Goal: Information Seeking & Learning: Learn about a topic

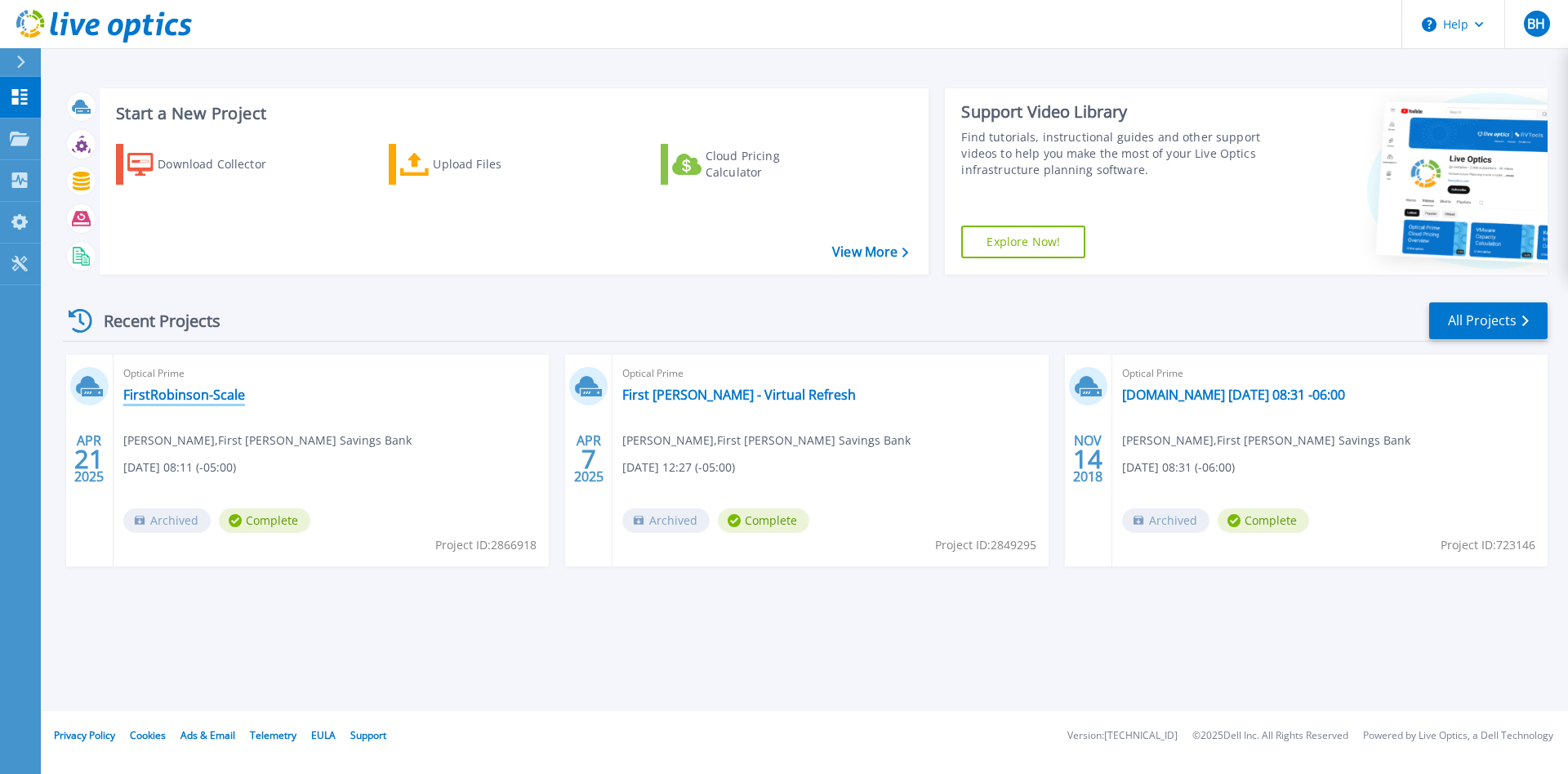
click at [206, 393] on link "FirstRobinson-Scale" at bounding box center [184, 394] width 122 height 17
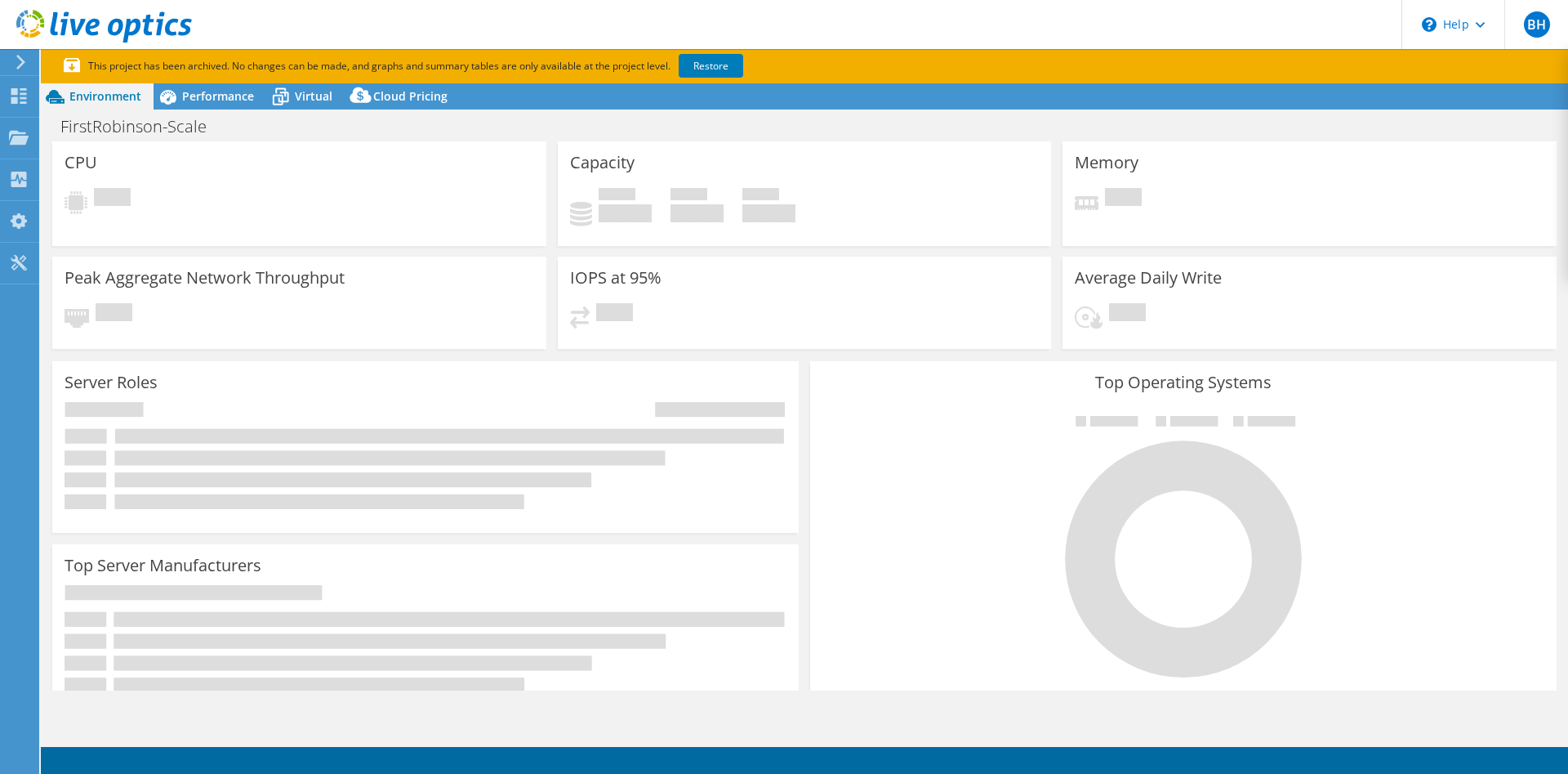
select select "USD"
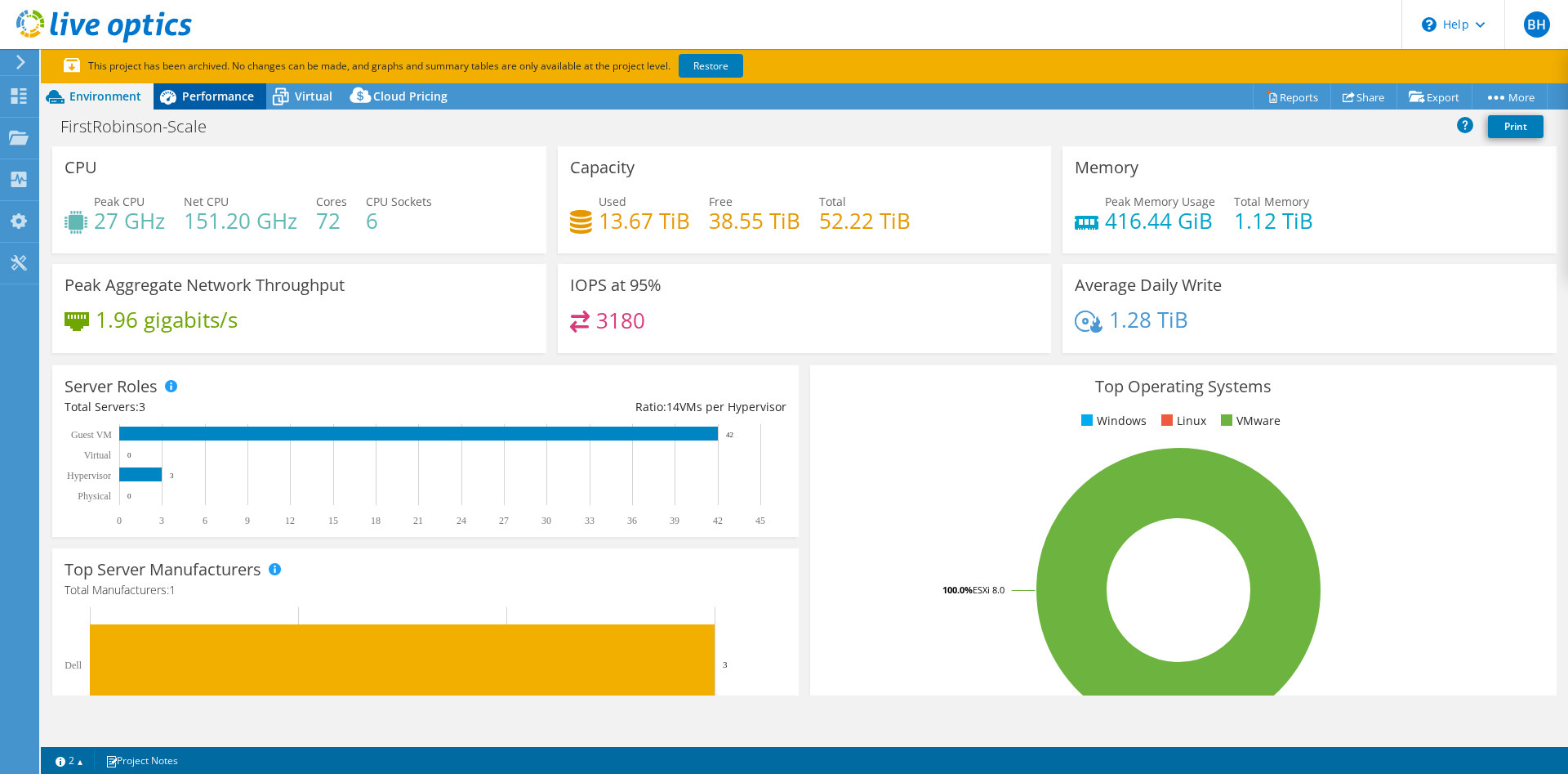
click at [164, 95] on icon at bounding box center [168, 98] width 17 height 15
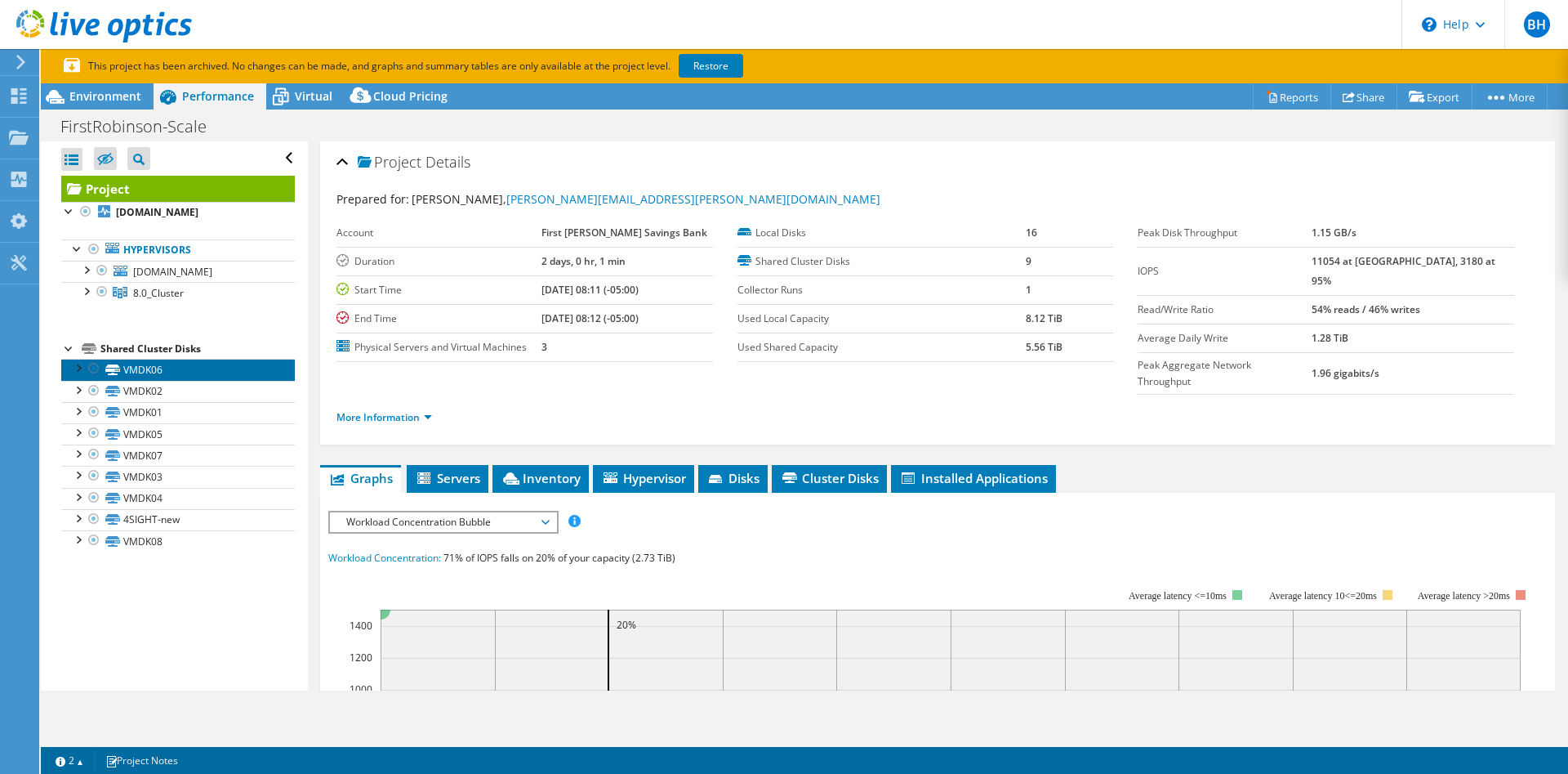
click at [147, 372] on link "VMDK06" at bounding box center [178, 369] width 233 height 21
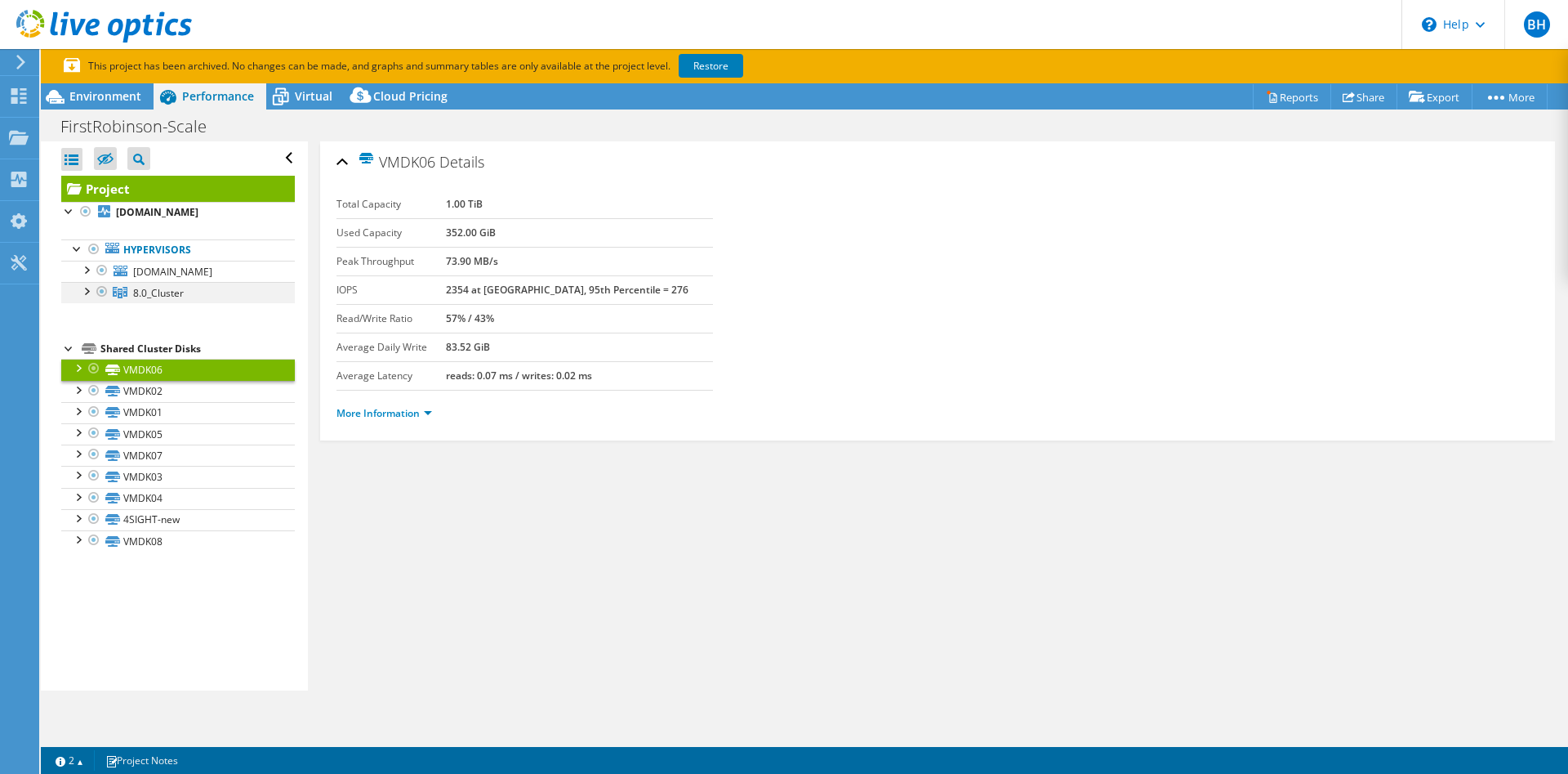
click at [86, 292] on div at bounding box center [86, 290] width 17 height 17
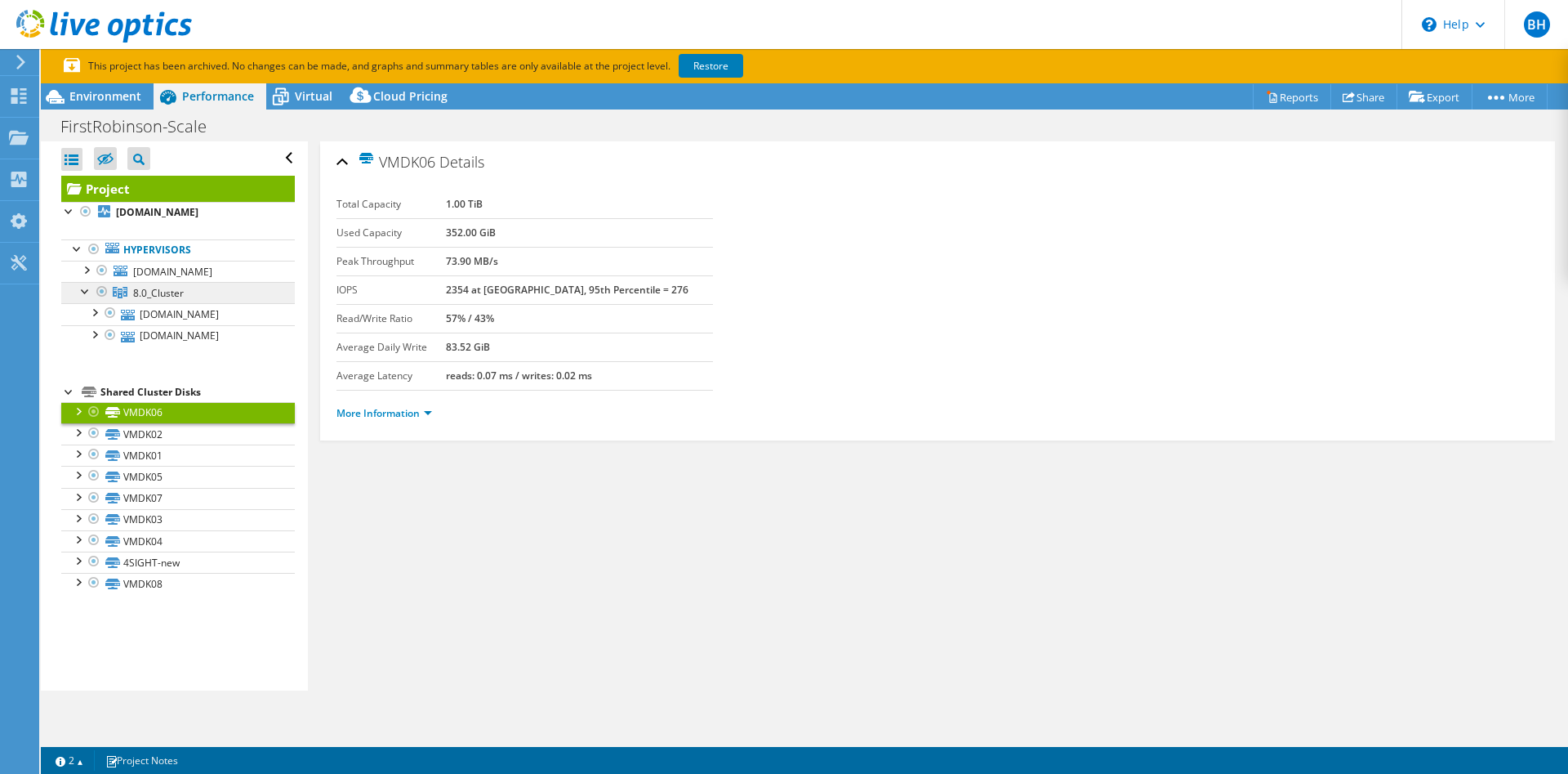
click at [148, 296] on span "8.0_Cluster" at bounding box center [158, 292] width 50 height 14
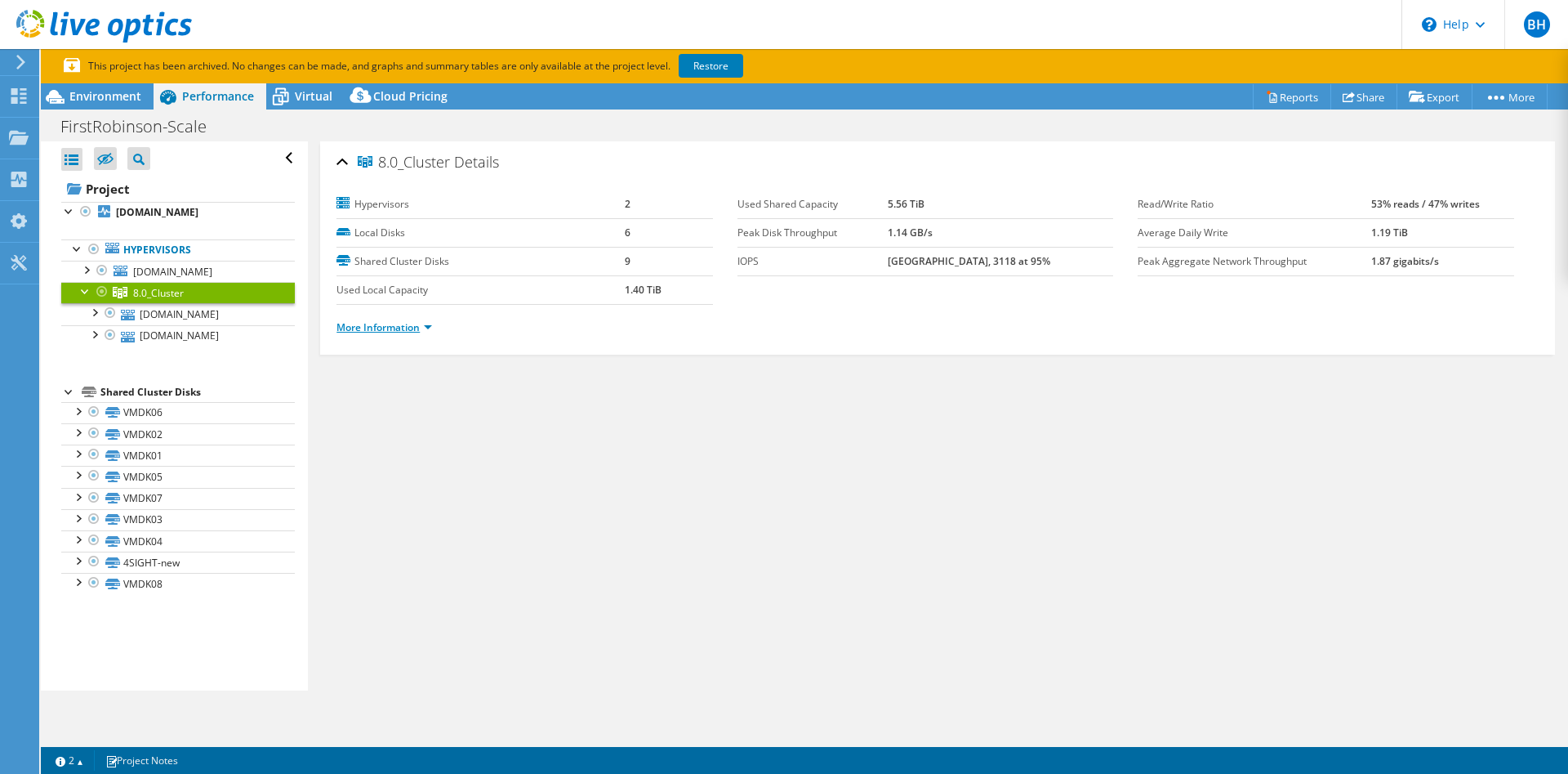
click at [426, 323] on link "More Information" at bounding box center [384, 327] width 96 height 14
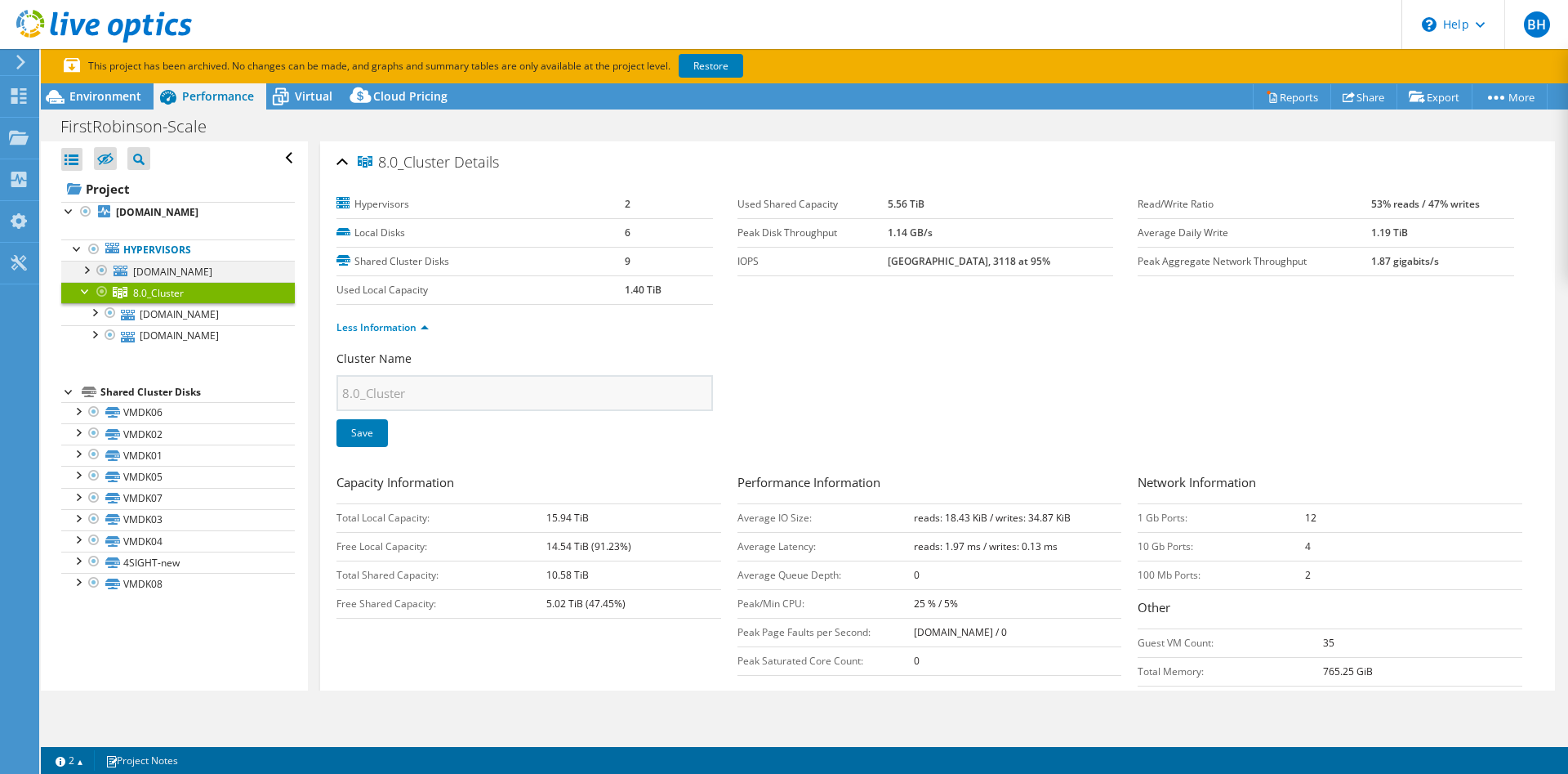
click at [86, 269] on div at bounding box center [86, 269] width 17 height 17
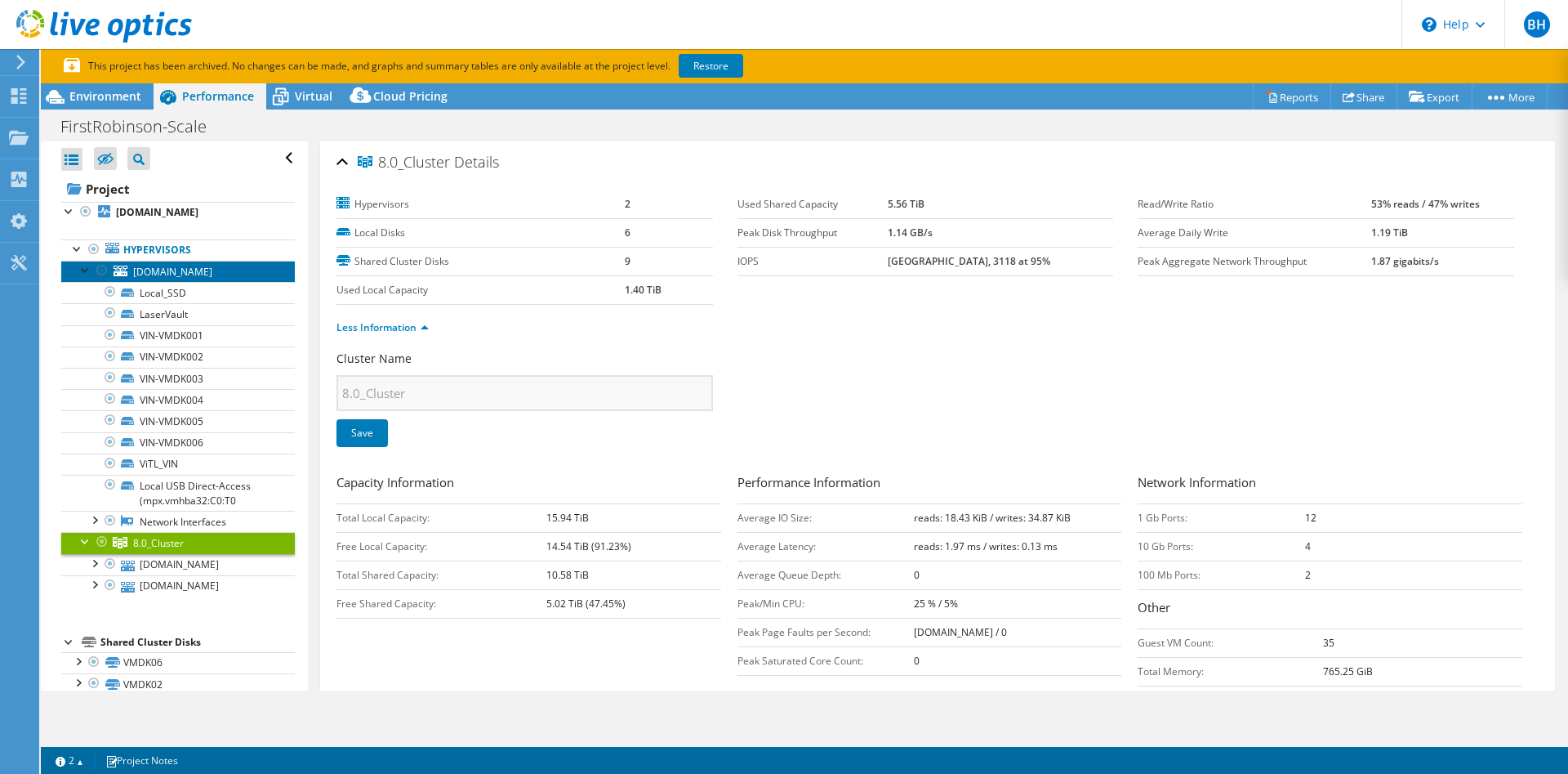
click at [132, 270] on link "[DOMAIN_NAME]" at bounding box center [178, 271] width 233 height 21
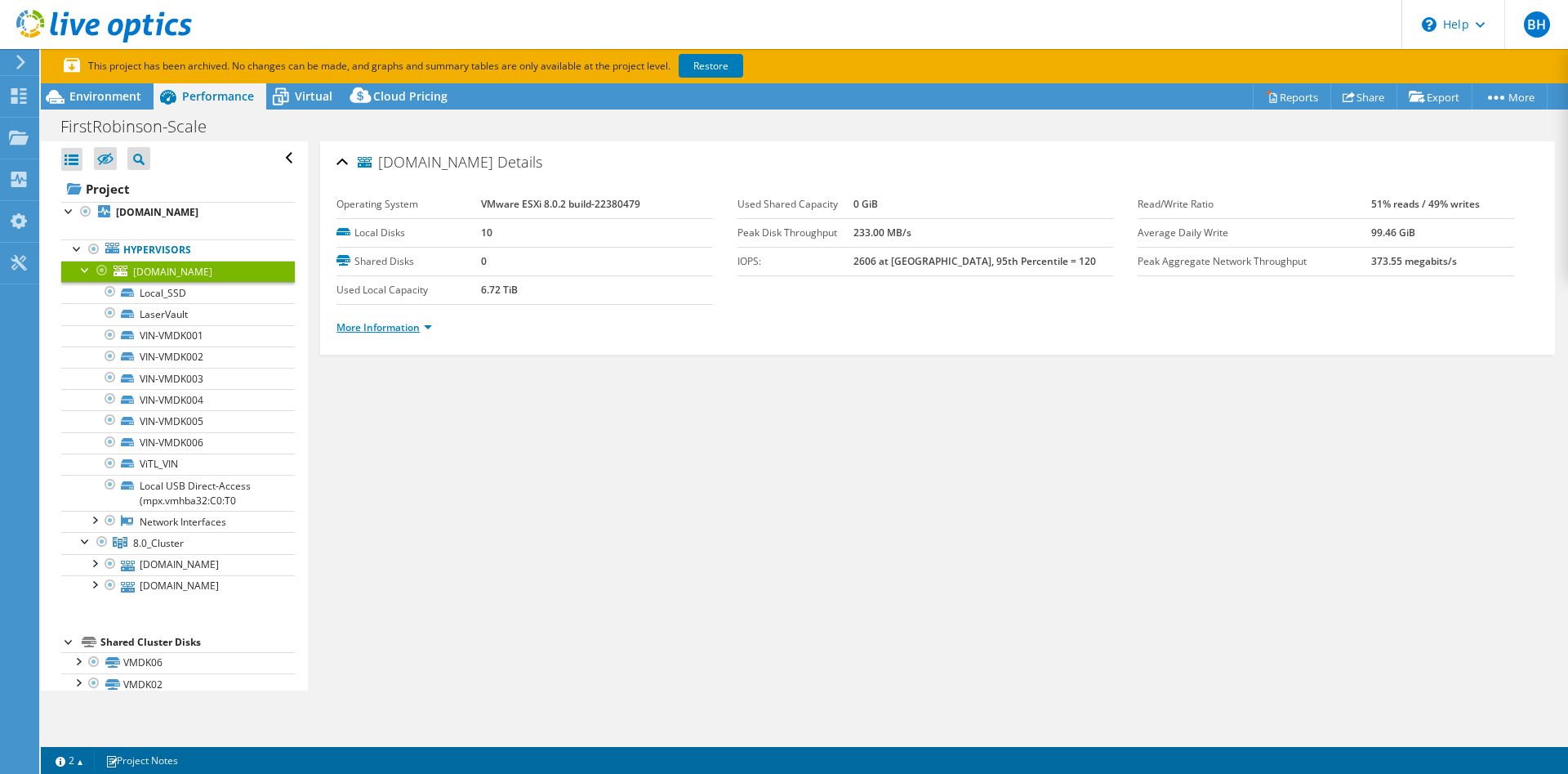
click at [382, 331] on link "More Information" at bounding box center [384, 327] width 96 height 14
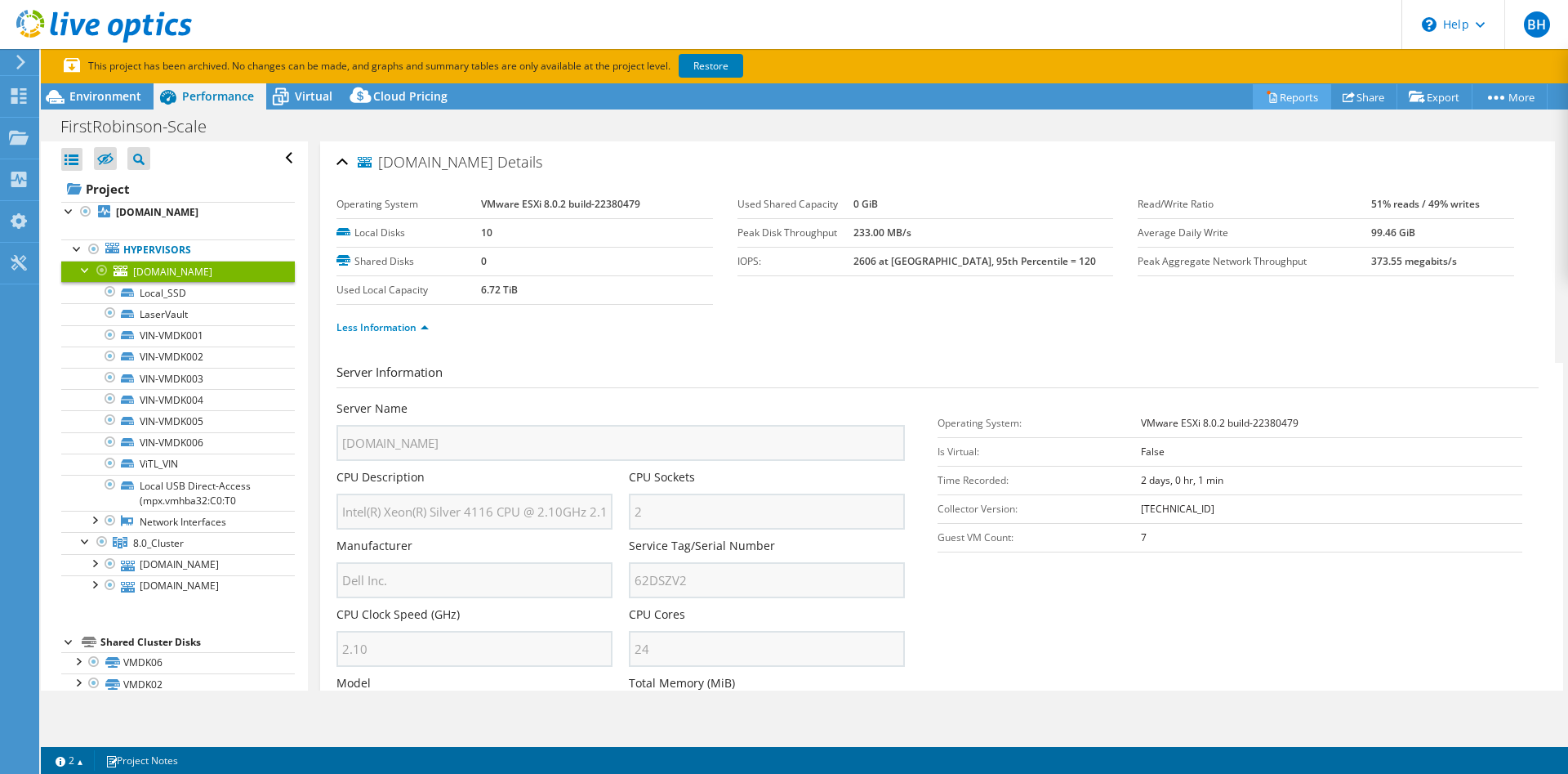
click at [1294, 93] on link "Reports" at bounding box center [1292, 96] width 78 height 25
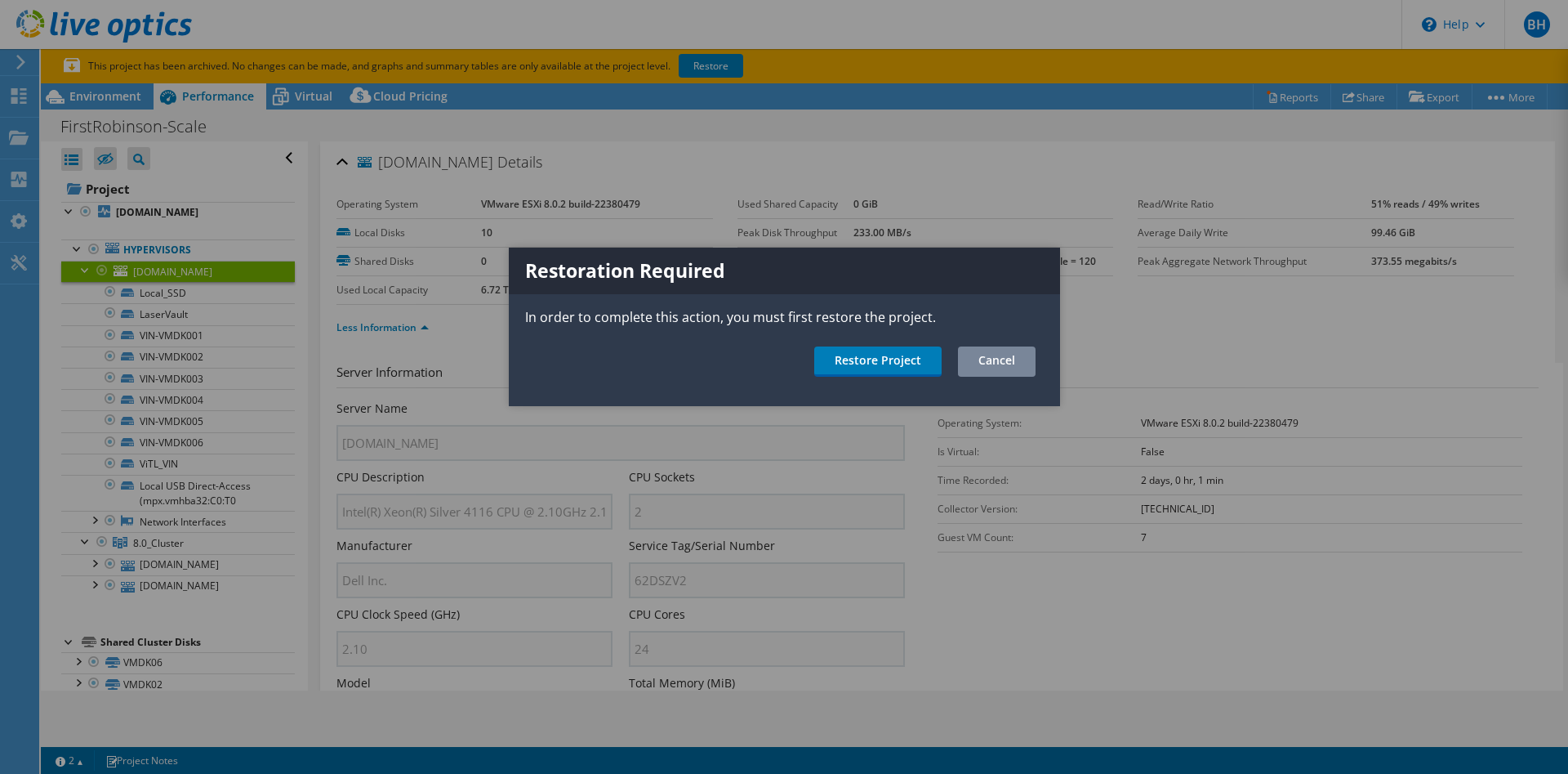
click at [990, 366] on link "Cancel" at bounding box center [996, 361] width 77 height 30
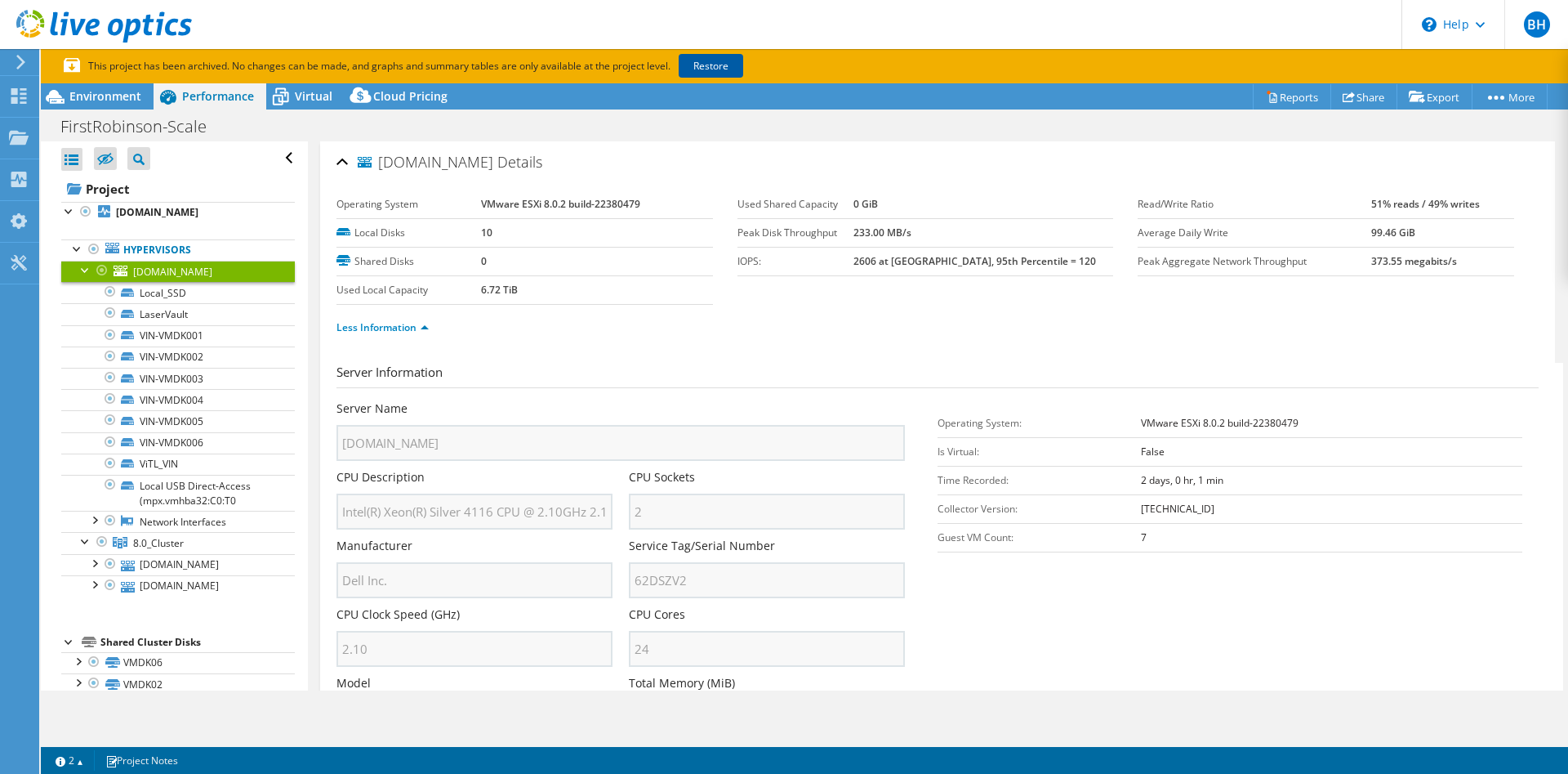
click at [711, 71] on link "Restore" at bounding box center [711, 65] width 64 height 23
click at [398, 100] on span "Cloud Pricing" at bounding box center [410, 96] width 74 height 16
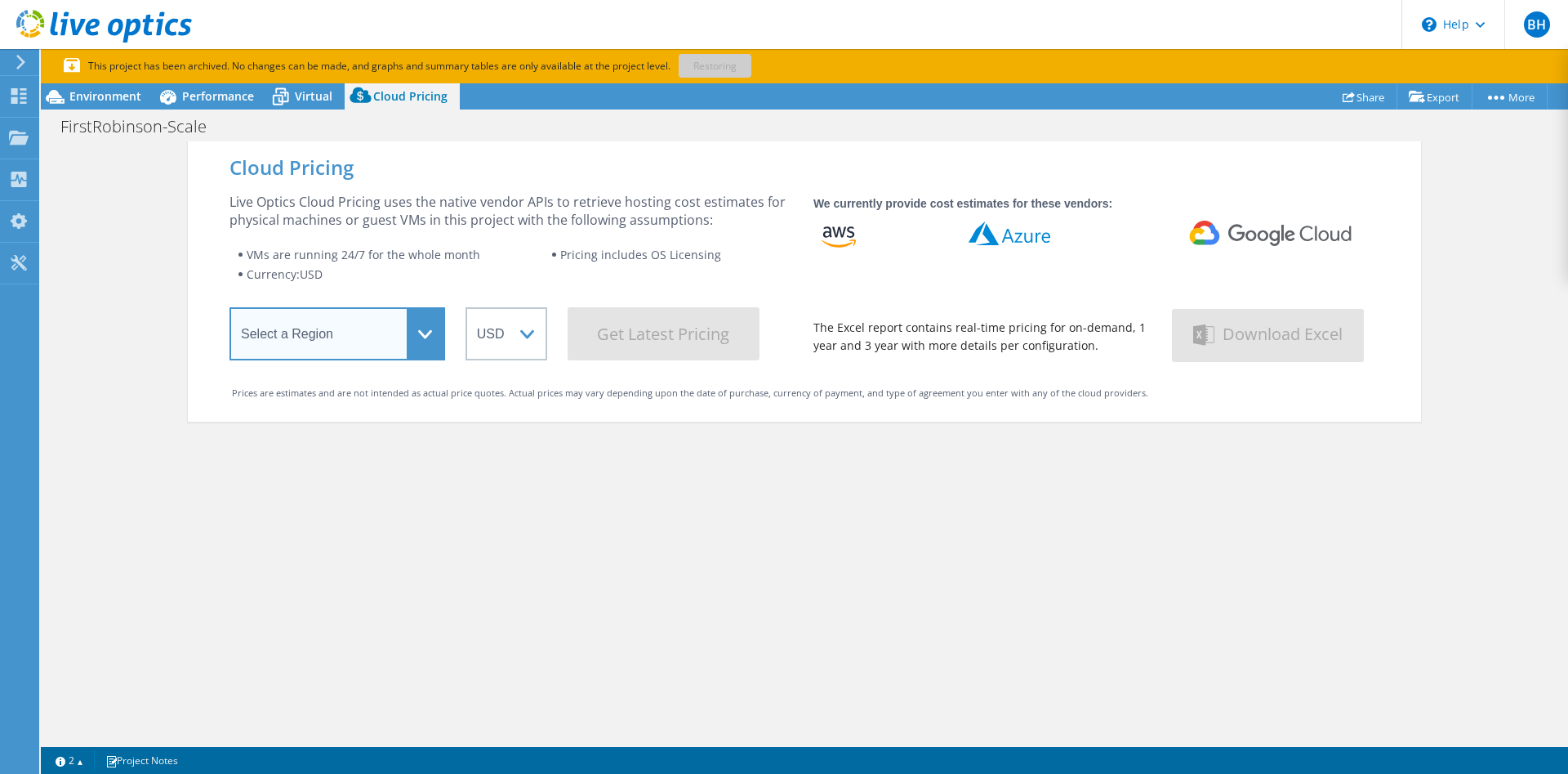
click at [230, 307] on select "Select a Region Asia Pacific (Hong Kong) Asia Pacific (Mumbai) Asia Pacific (Se…" at bounding box center [338, 333] width 216 height 53
select select "USEast"
click option "US East ([US_STATE])" at bounding box center [0, 0] width 0 height 0
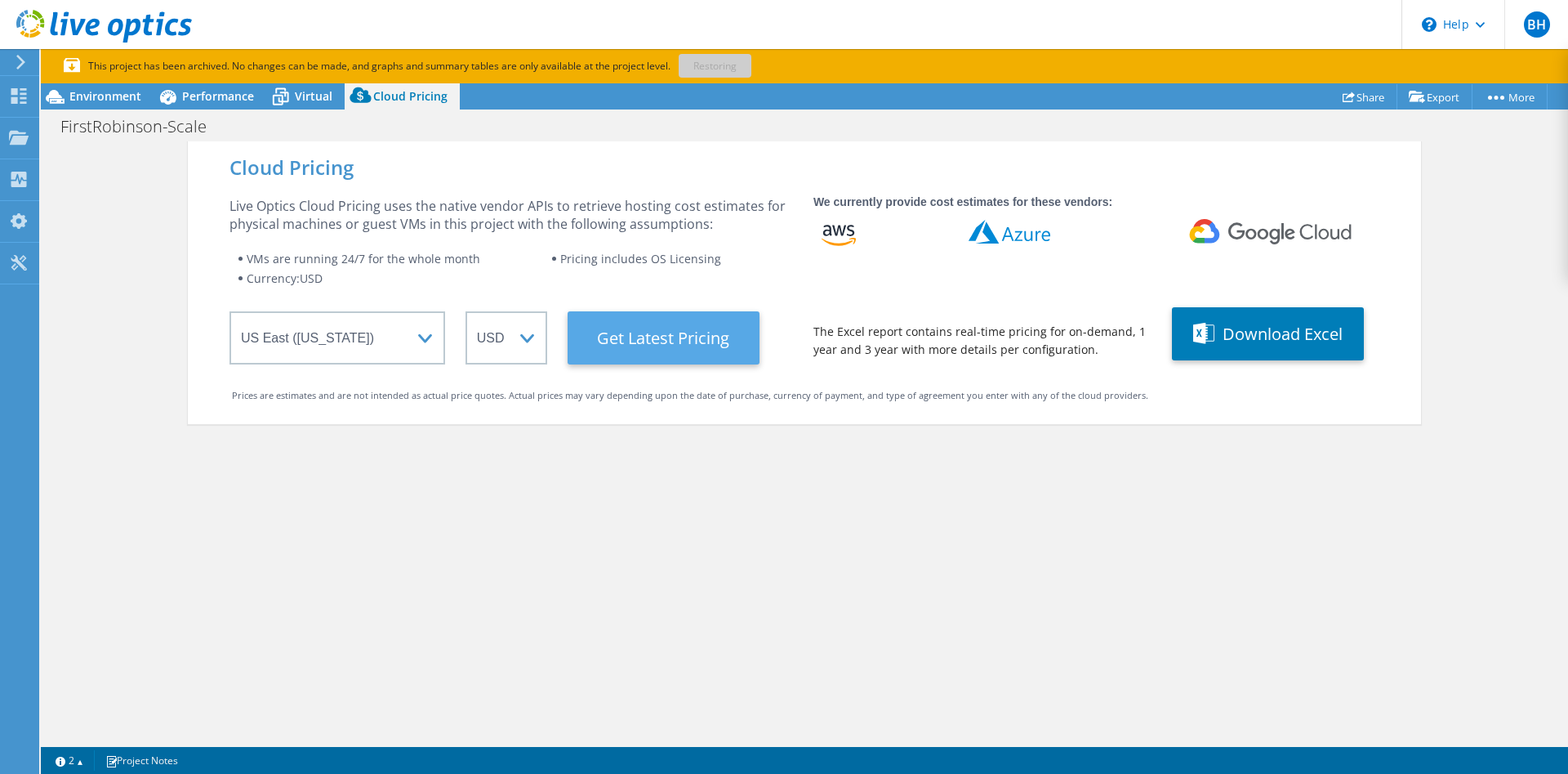
click at [606, 350] on Latest "Get Latest Pricing" at bounding box center [663, 338] width 192 height 53
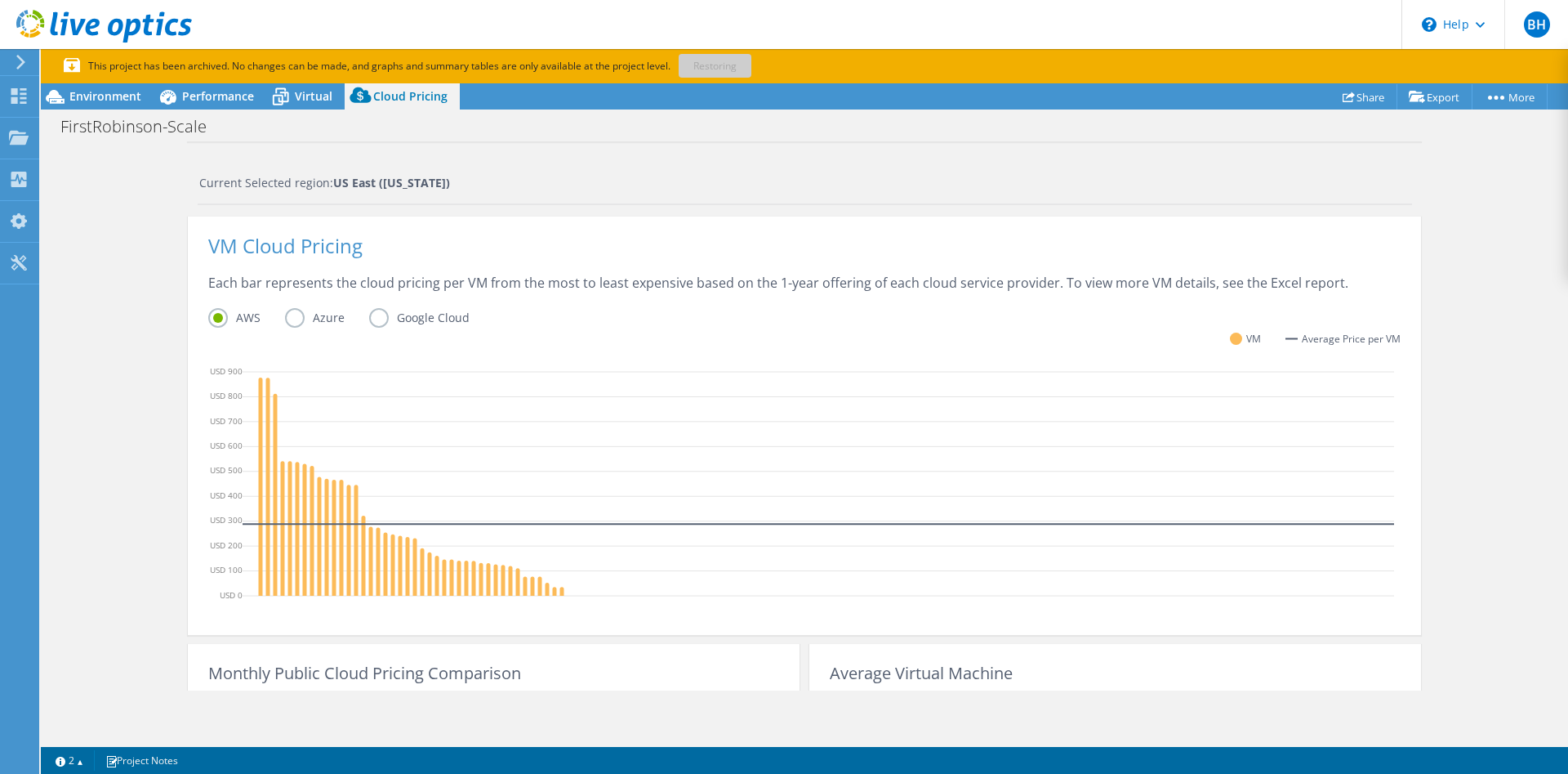
scroll to position [250, 0]
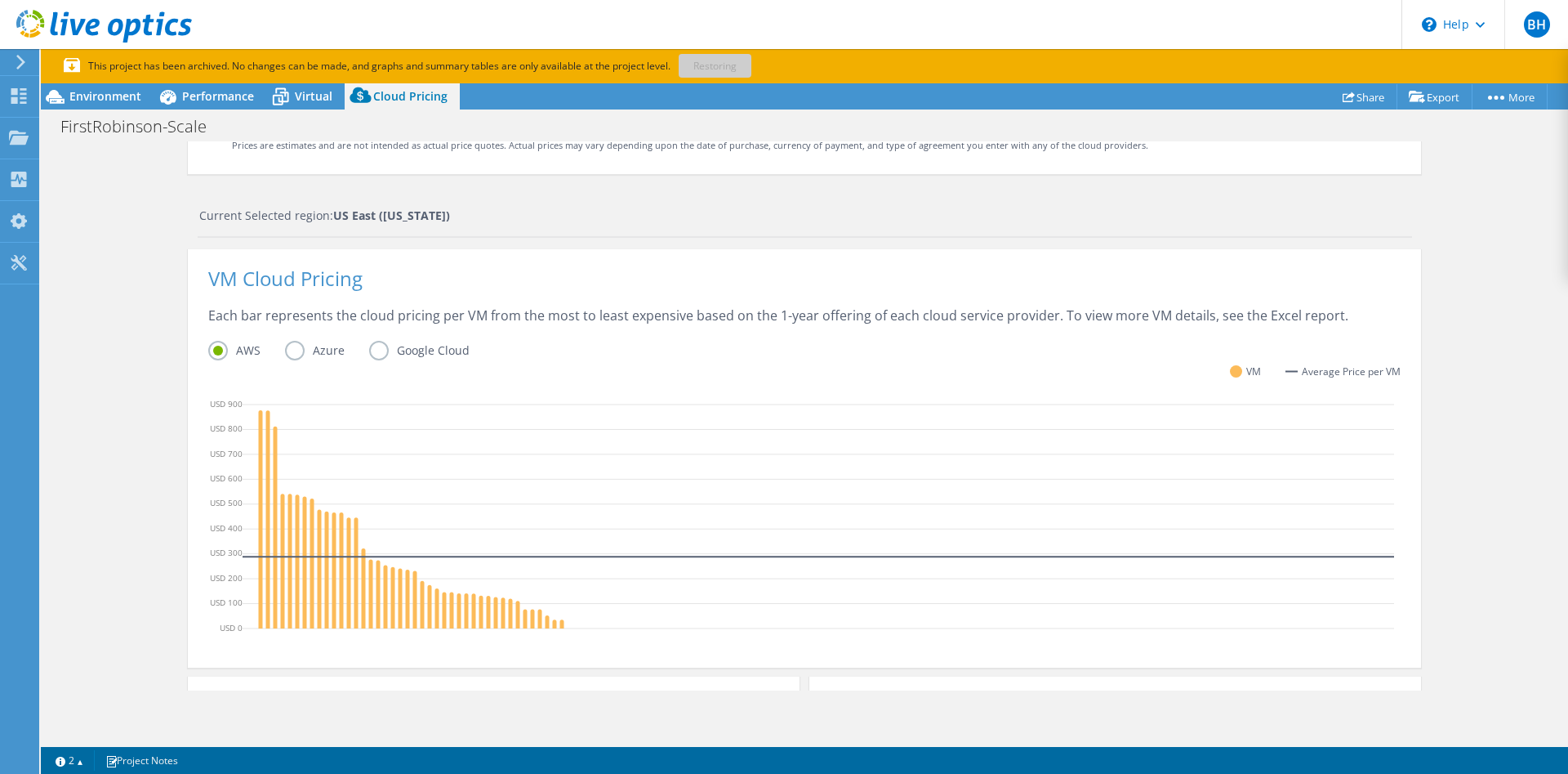
click at [296, 345] on label "Azure" at bounding box center [326, 350] width 84 height 20
click at [0, 0] on input "Azure" at bounding box center [0, 0] width 0 height 0
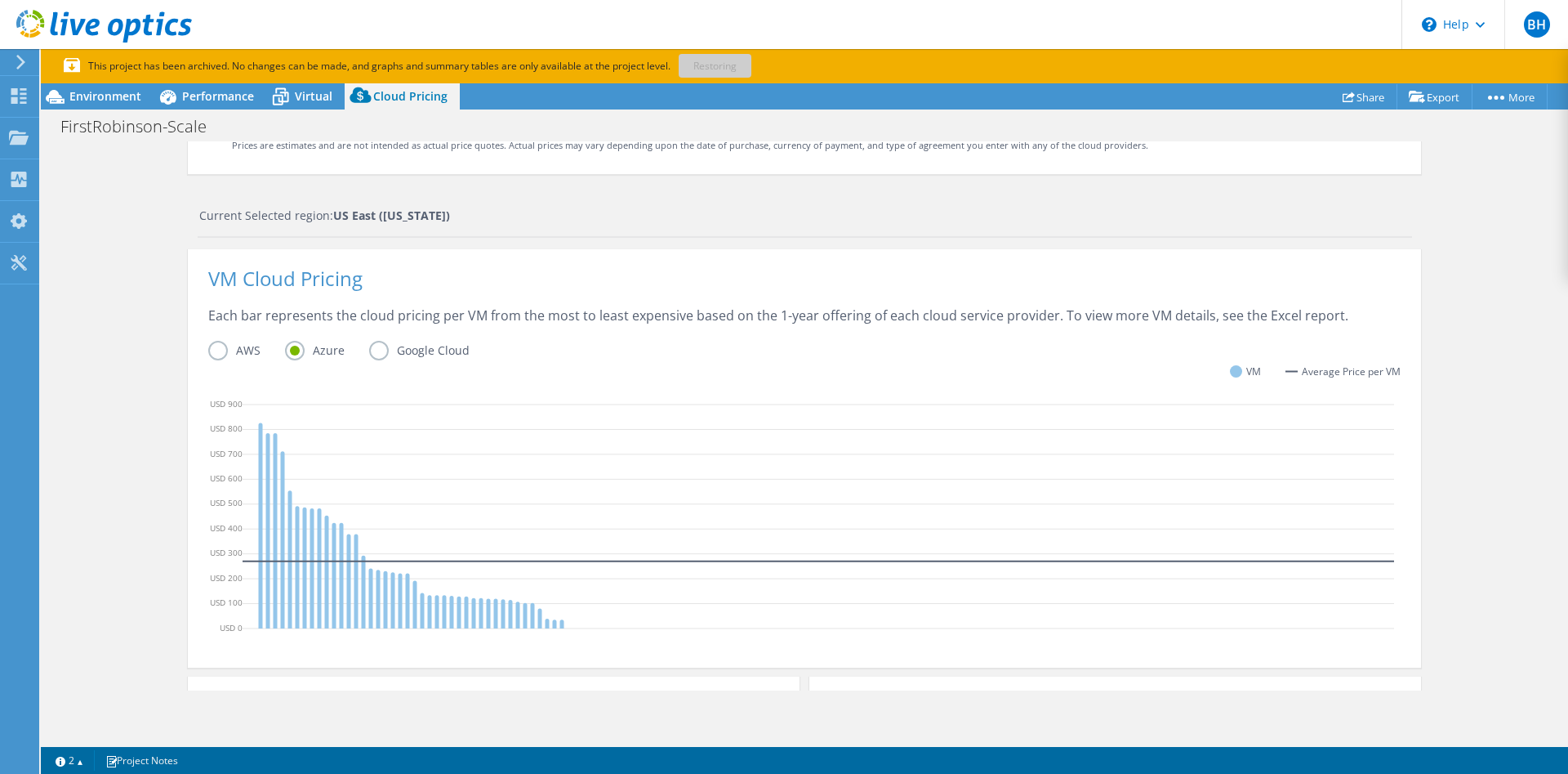
click at [223, 348] on label "AWS" at bounding box center [246, 350] width 77 height 20
click at [0, 0] on input "AWS" at bounding box center [0, 0] width 0 height 0
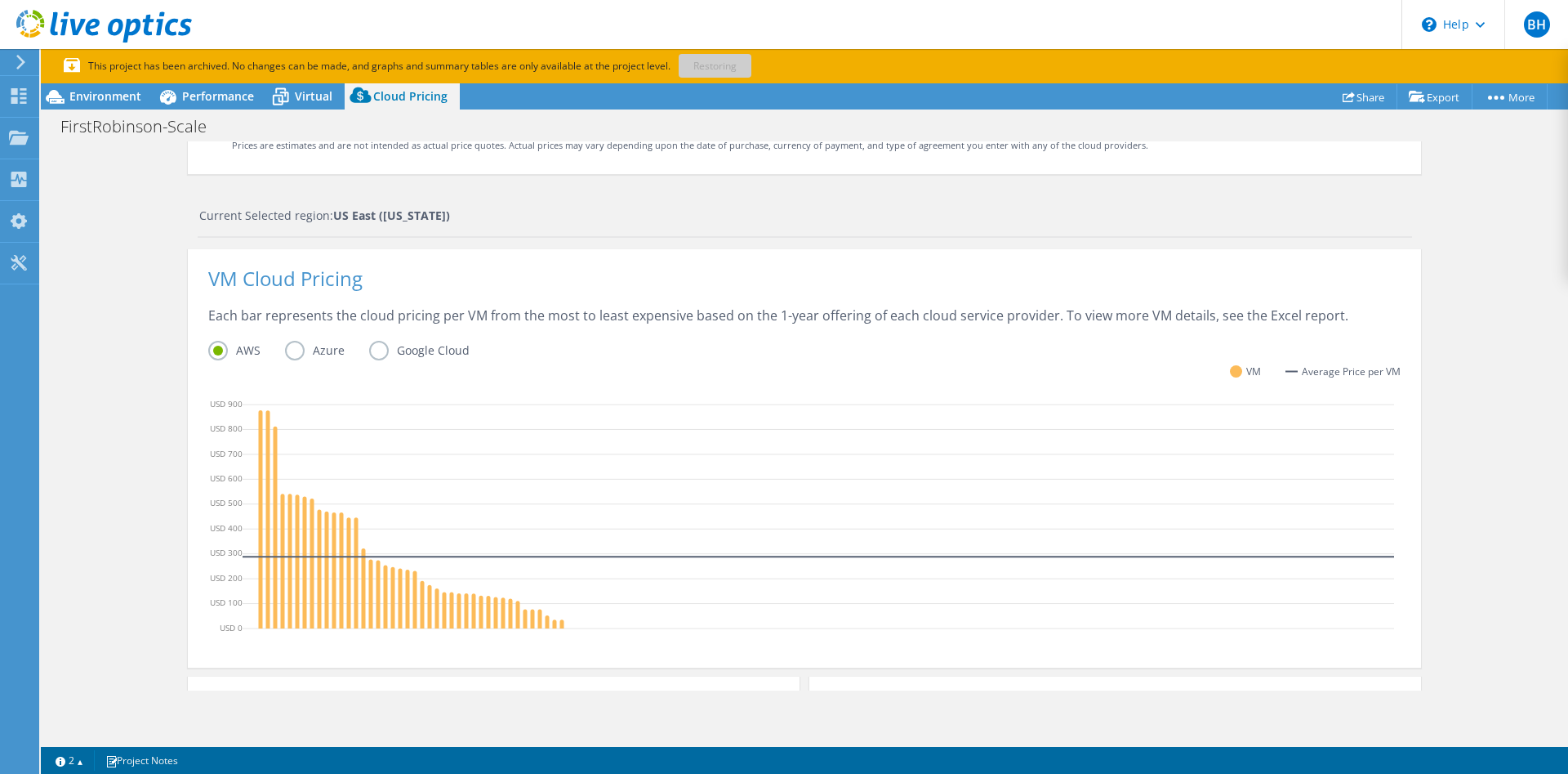
click at [379, 350] on label "Google Cloud" at bounding box center [432, 350] width 125 height 20
click at [0, 0] on input "Google Cloud" at bounding box center [0, 0] width 0 height 0
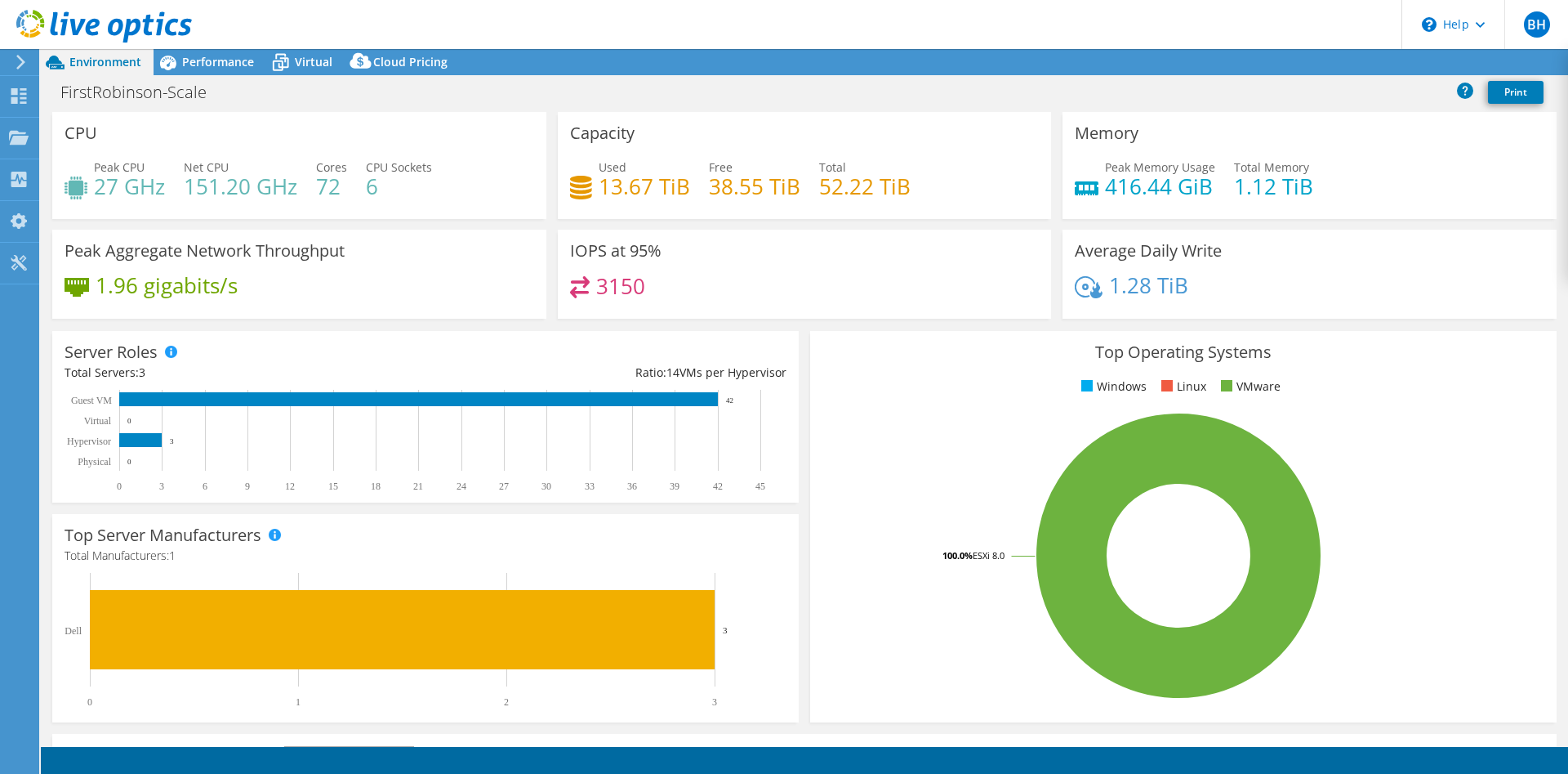
select select "USEast"
select select "USD"
click at [411, 67] on span "Cloud Pricing" at bounding box center [410, 61] width 74 height 16
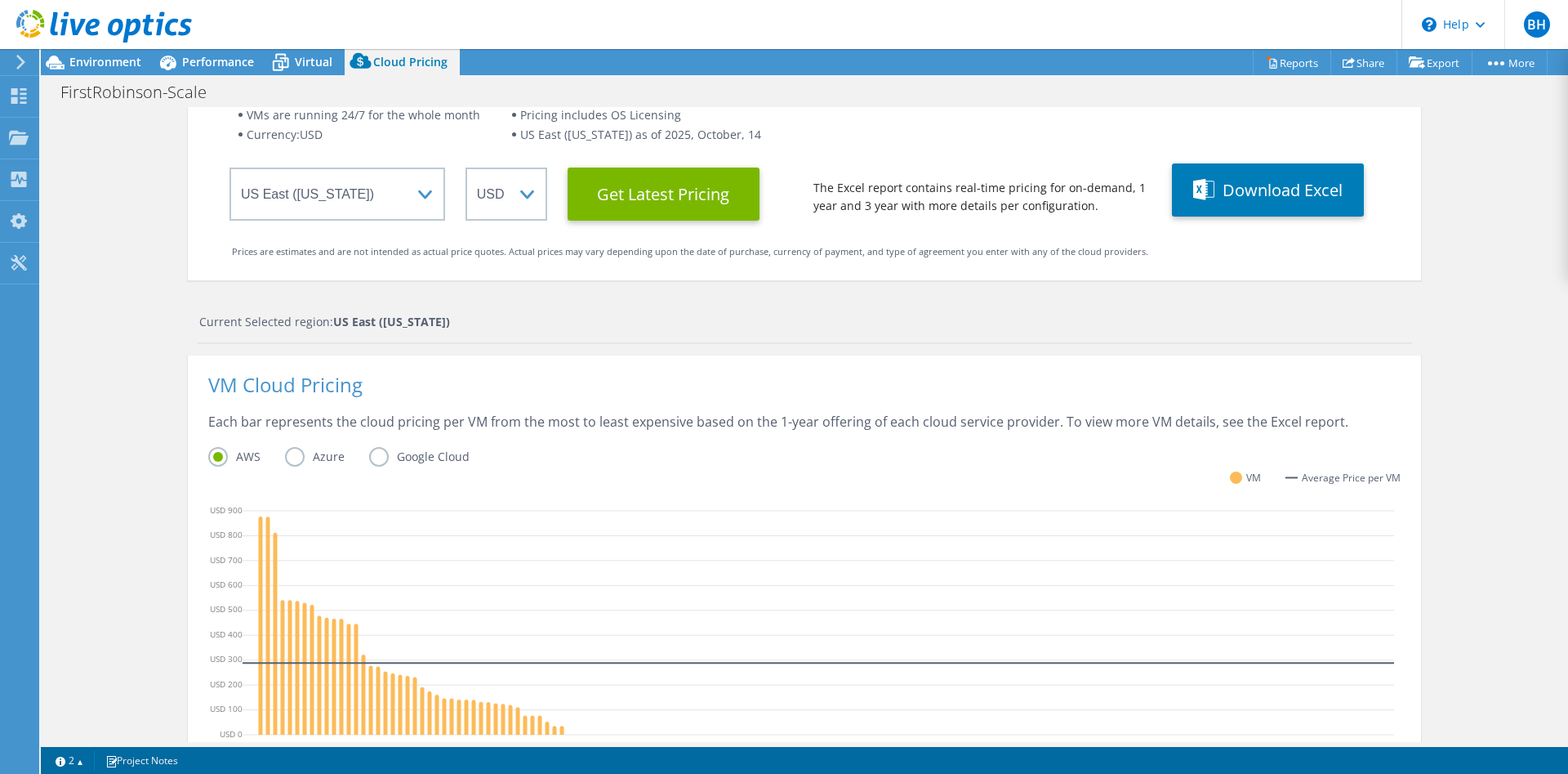
scroll to position [250, 0]
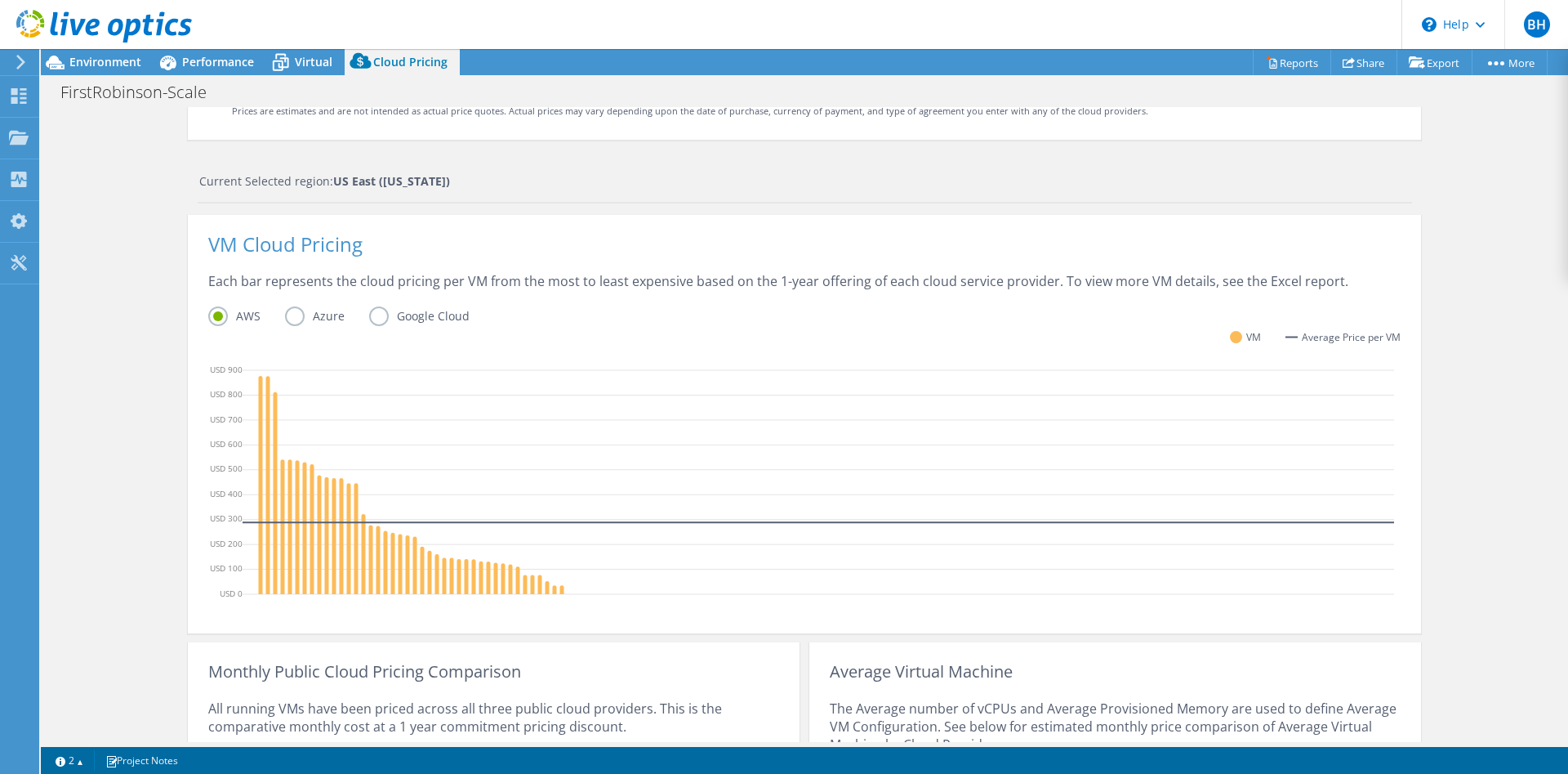
click at [423, 305] on div "Each bar represents the cloud pricing per VM from the most to least expensive b…" at bounding box center [804, 288] width 1192 height 34
click at [416, 315] on label "Google Cloud" at bounding box center [432, 315] width 125 height 20
click at [0, 0] on input "Google Cloud" at bounding box center [0, 0] width 0 height 0
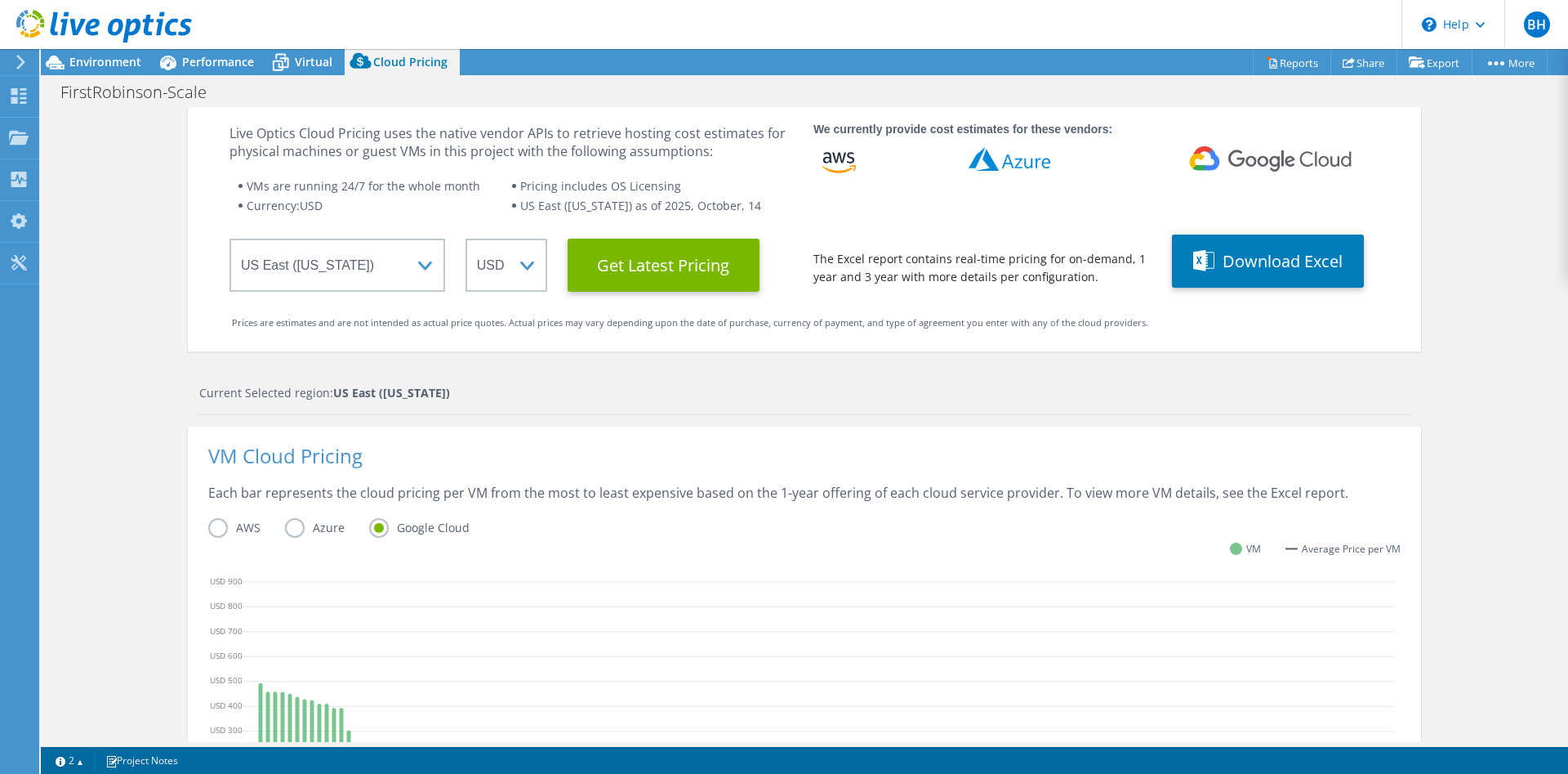
scroll to position [0, 0]
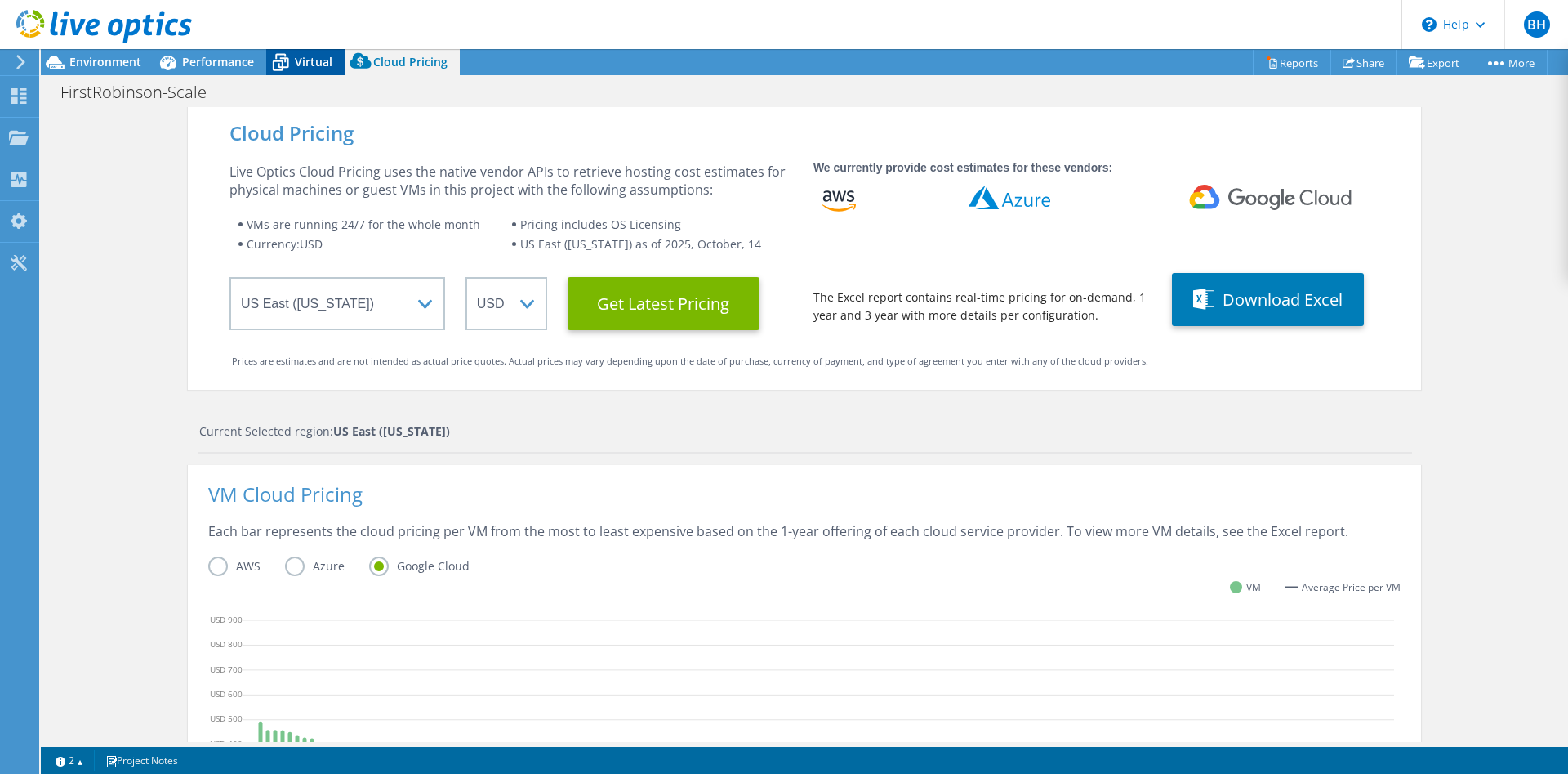
click at [294, 66] on icon at bounding box center [280, 62] width 29 height 29
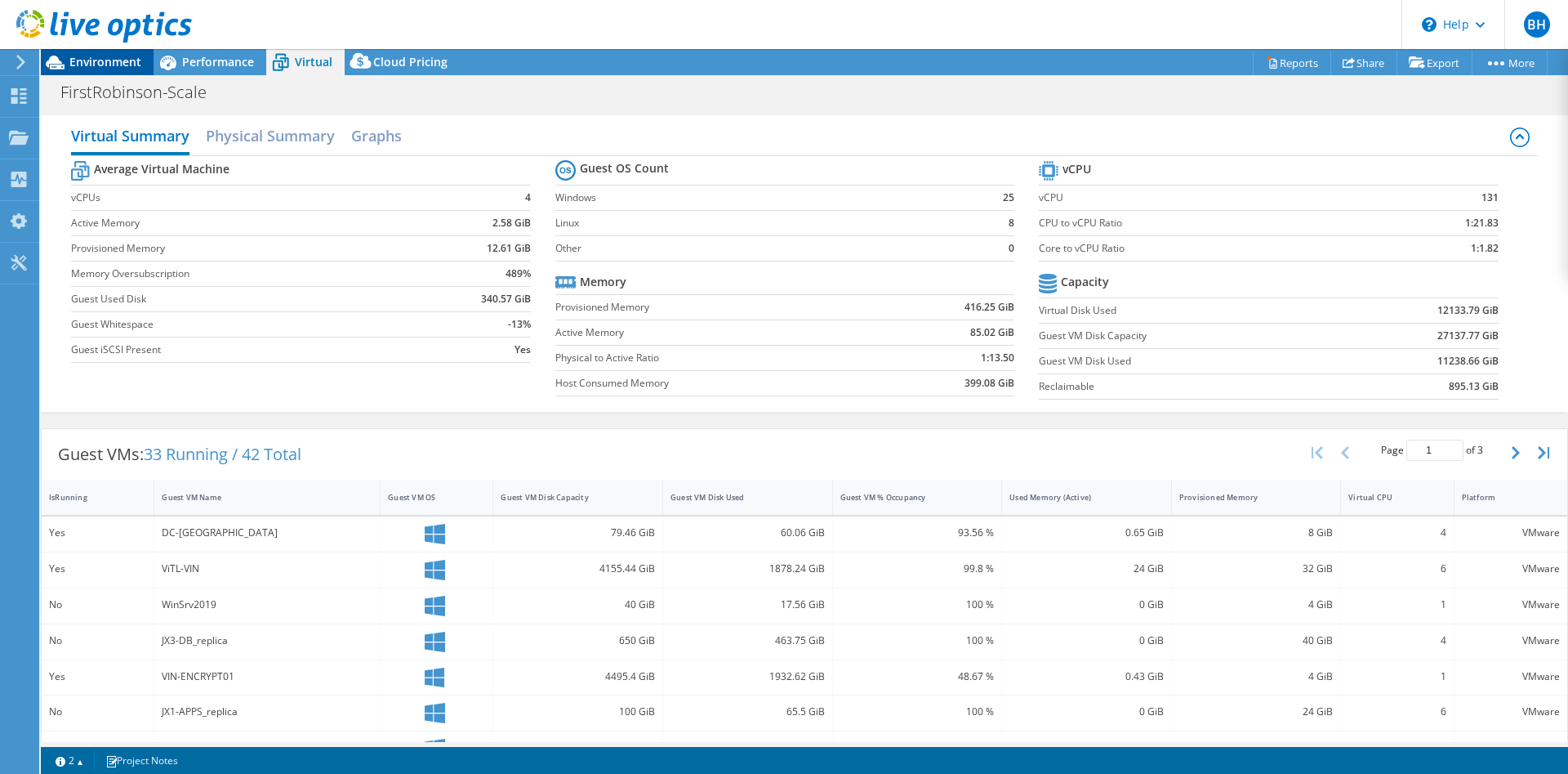
click at [114, 71] on div "Environment" at bounding box center [97, 62] width 113 height 26
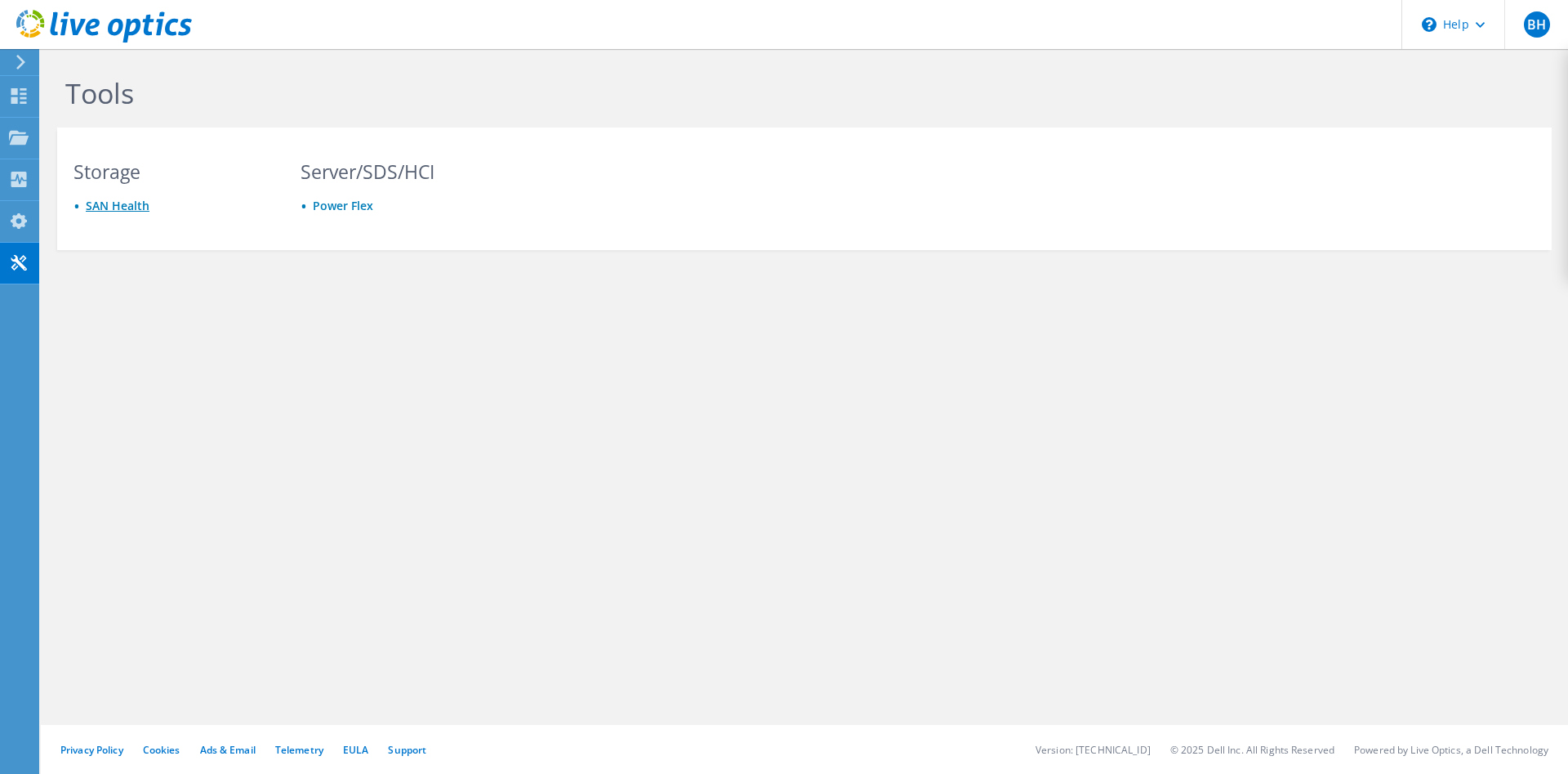
click at [124, 203] on link "SAN Health" at bounding box center [117, 206] width 63 height 16
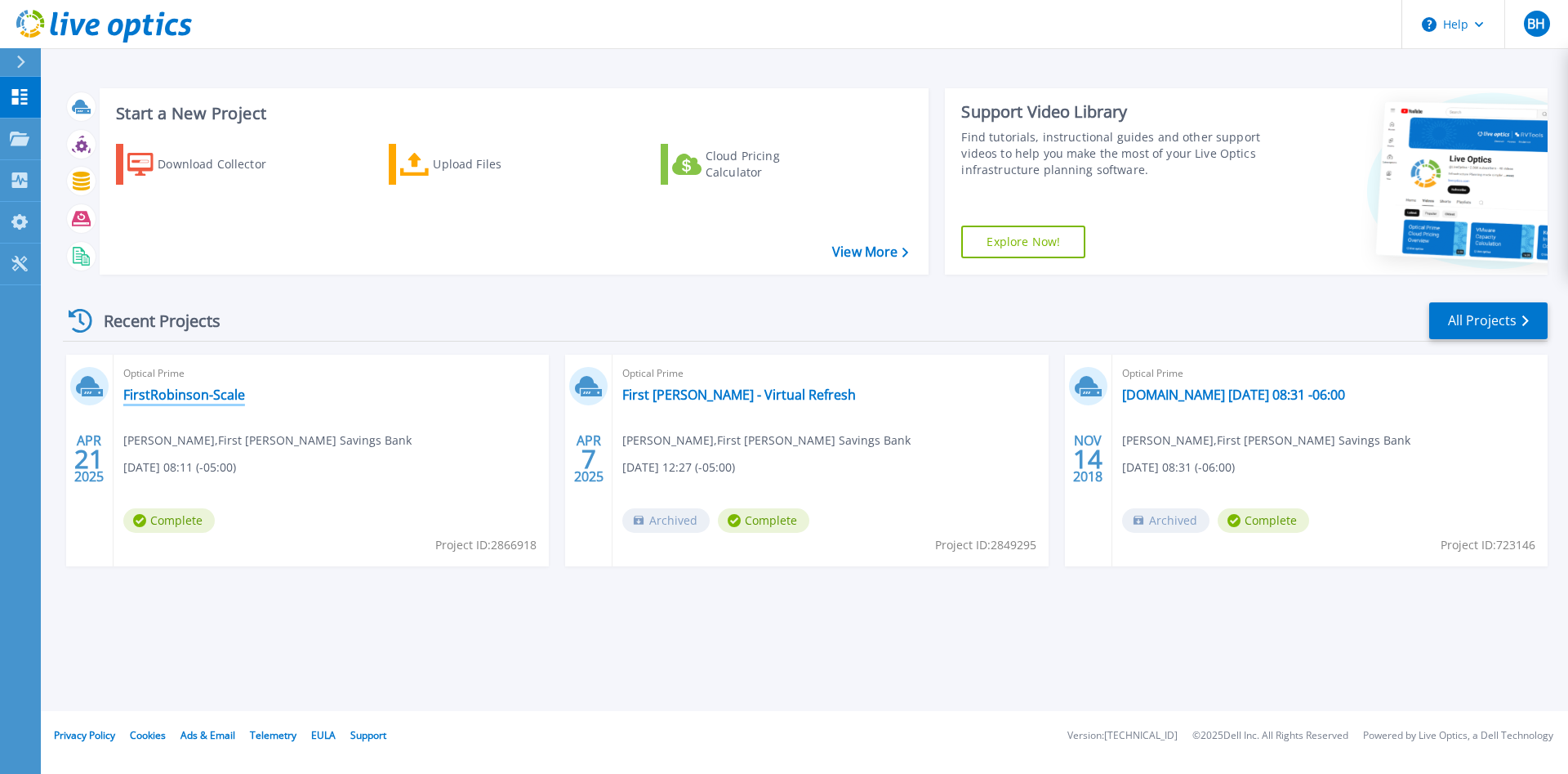
click at [216, 391] on link "FirstRobinson-Scale" at bounding box center [184, 394] width 122 height 17
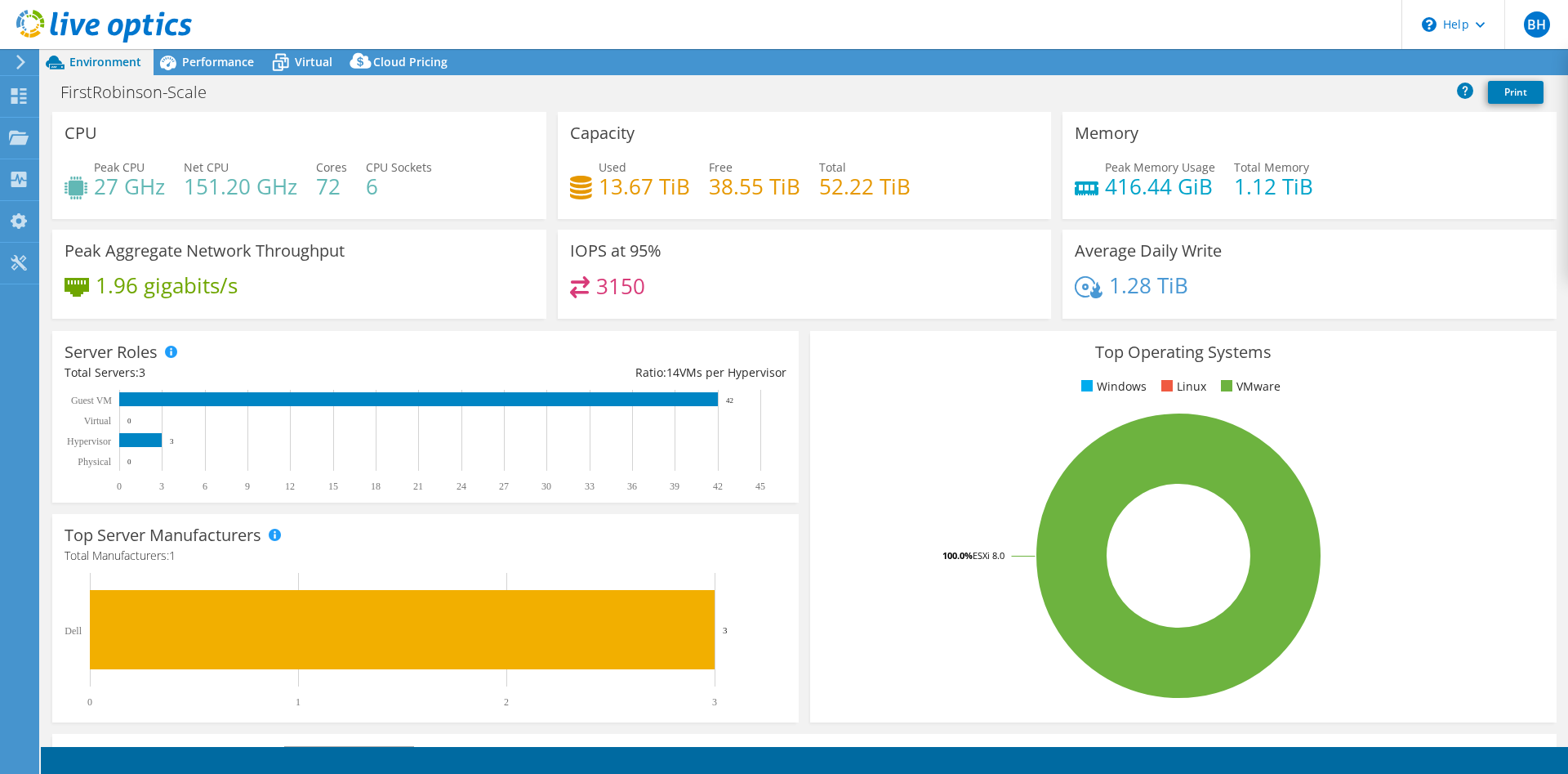
select select "USEast"
select select "USD"
click at [205, 63] on span "Performance" at bounding box center [218, 61] width 72 height 16
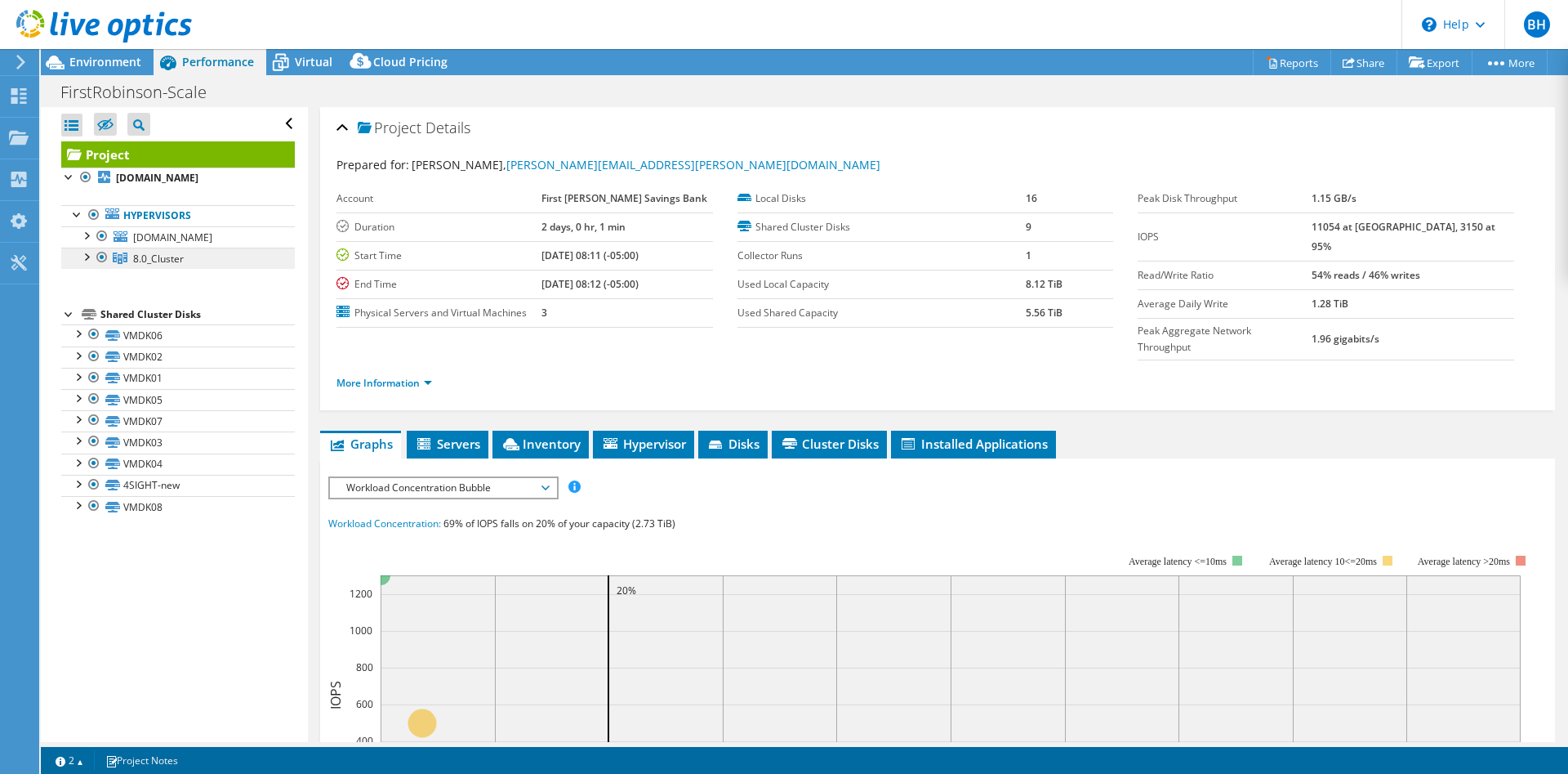
click at [157, 251] on link "8.0_Cluster" at bounding box center [178, 258] width 233 height 21
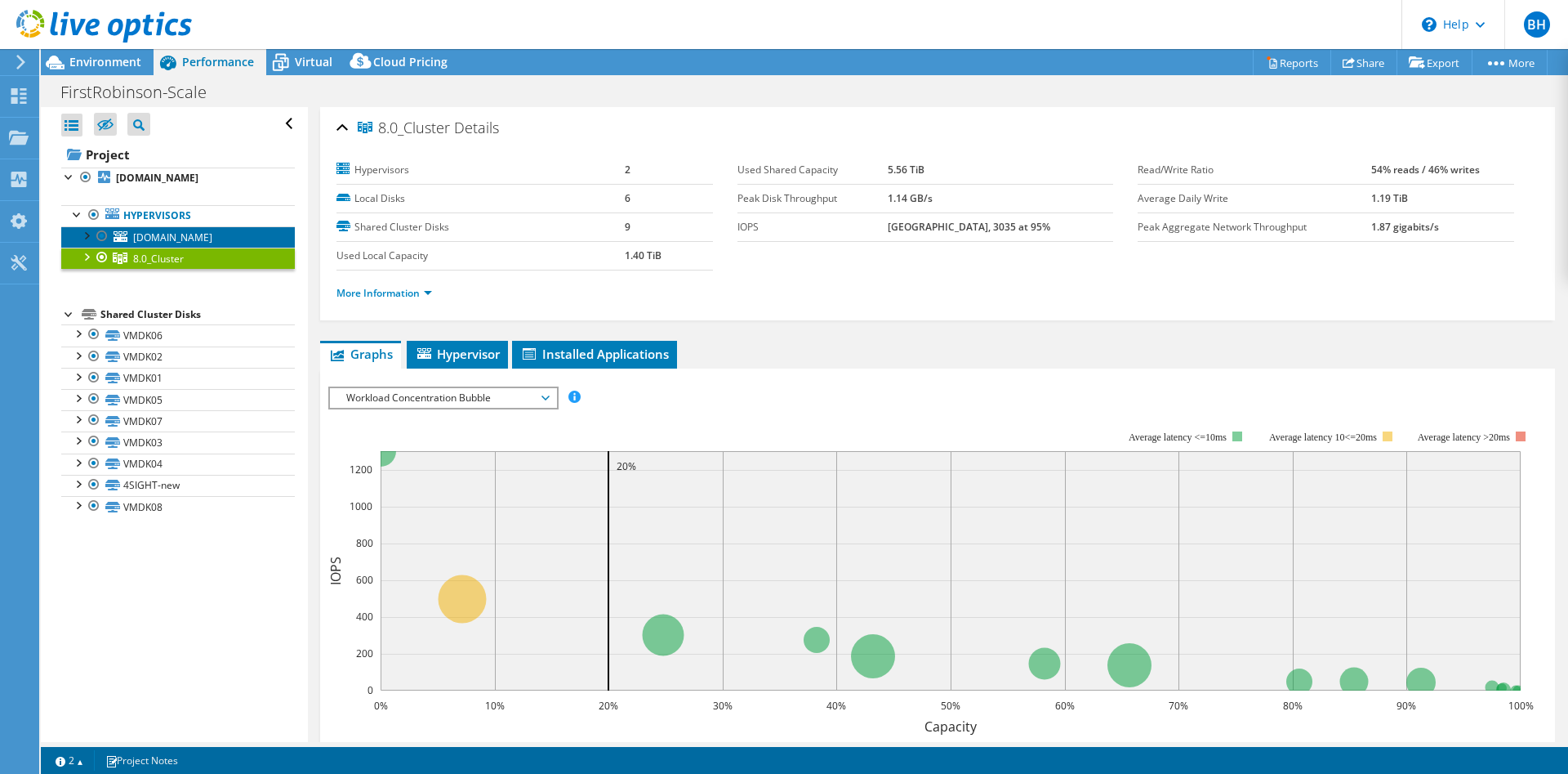
click at [136, 245] on span "[DOMAIN_NAME]" at bounding box center [172, 237] width 79 height 14
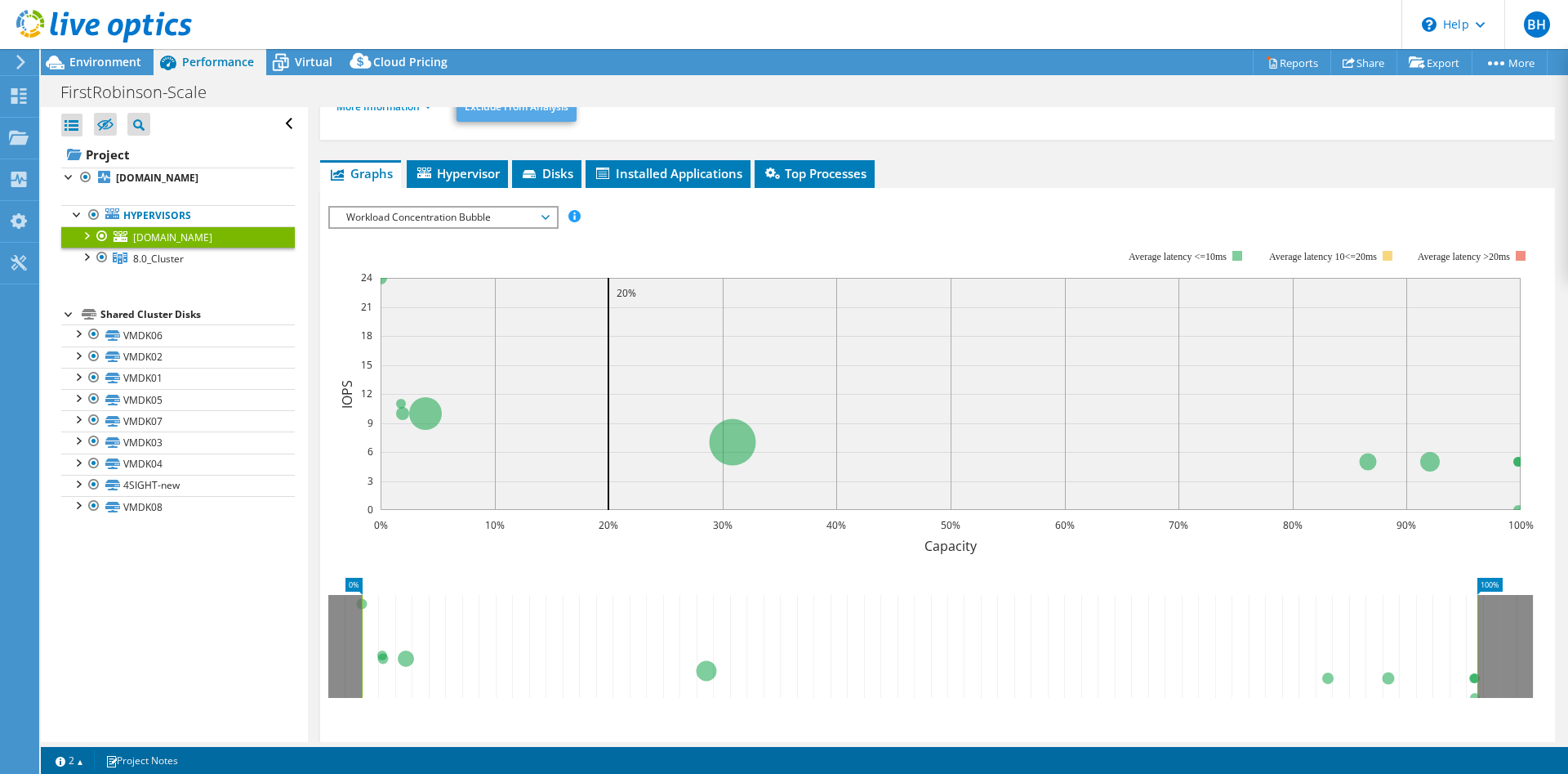
scroll to position [4, 0]
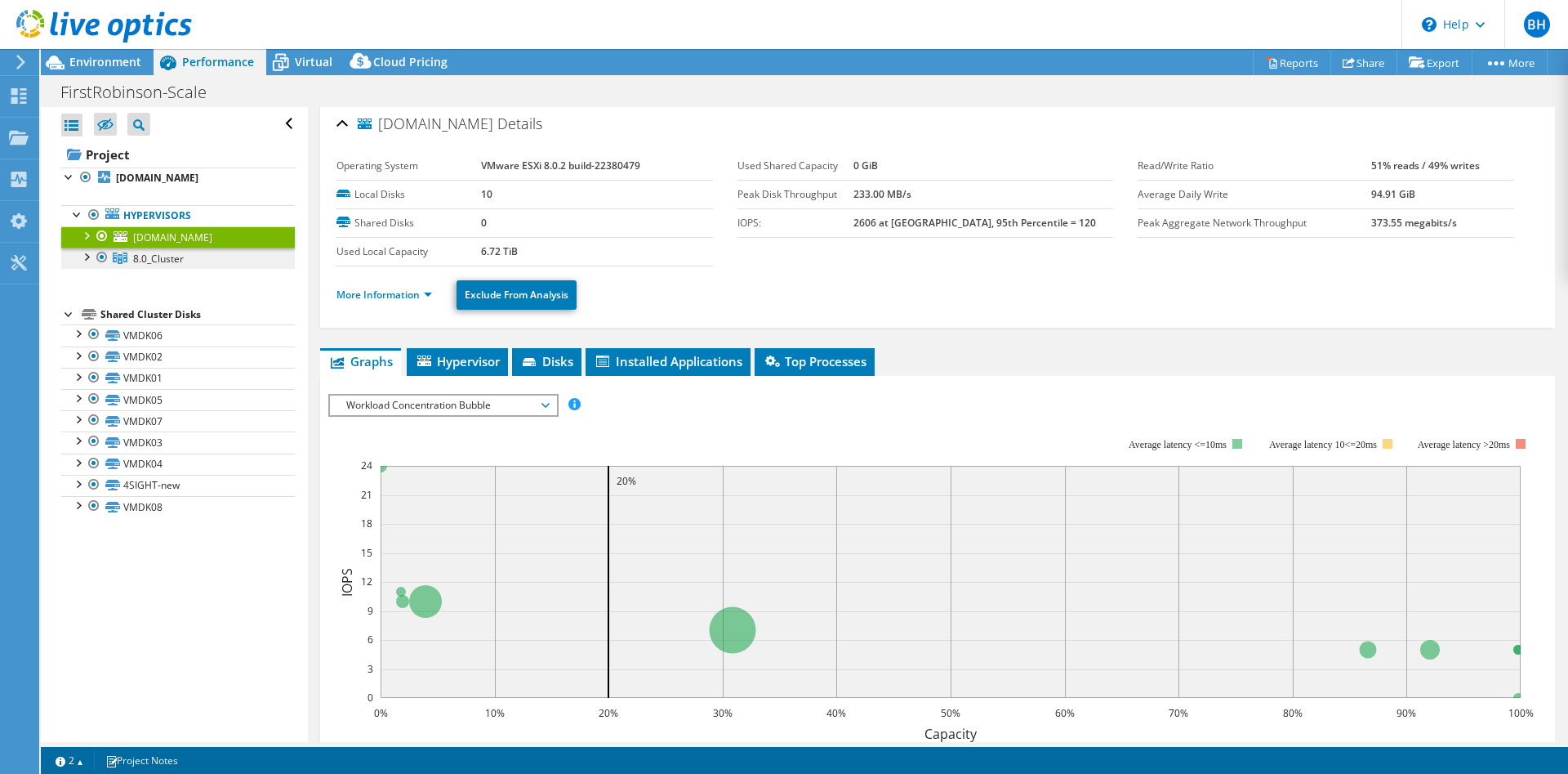
click at [195, 259] on link "8.0_Cluster" at bounding box center [178, 258] width 233 height 21
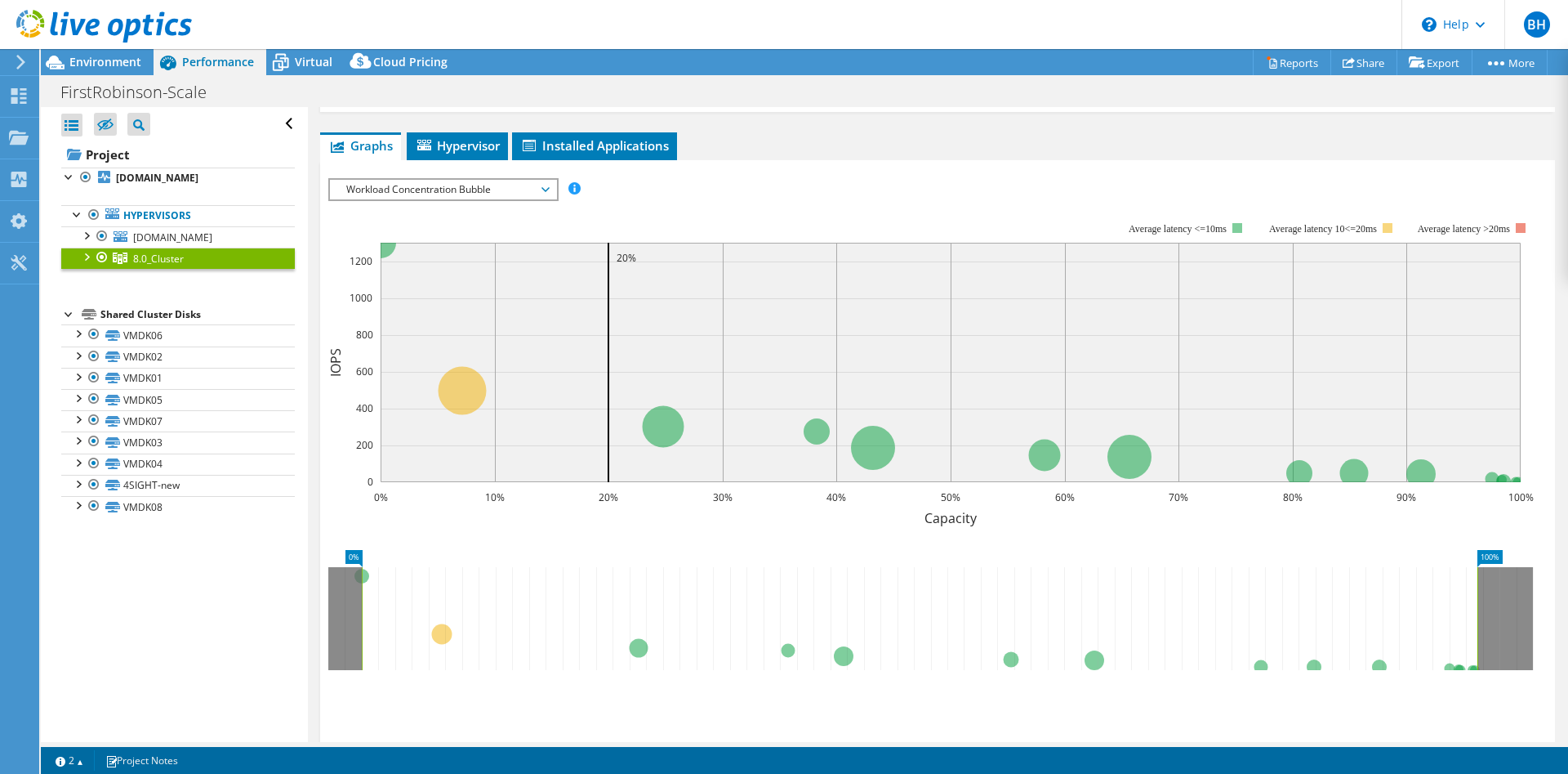
scroll to position [76, 0]
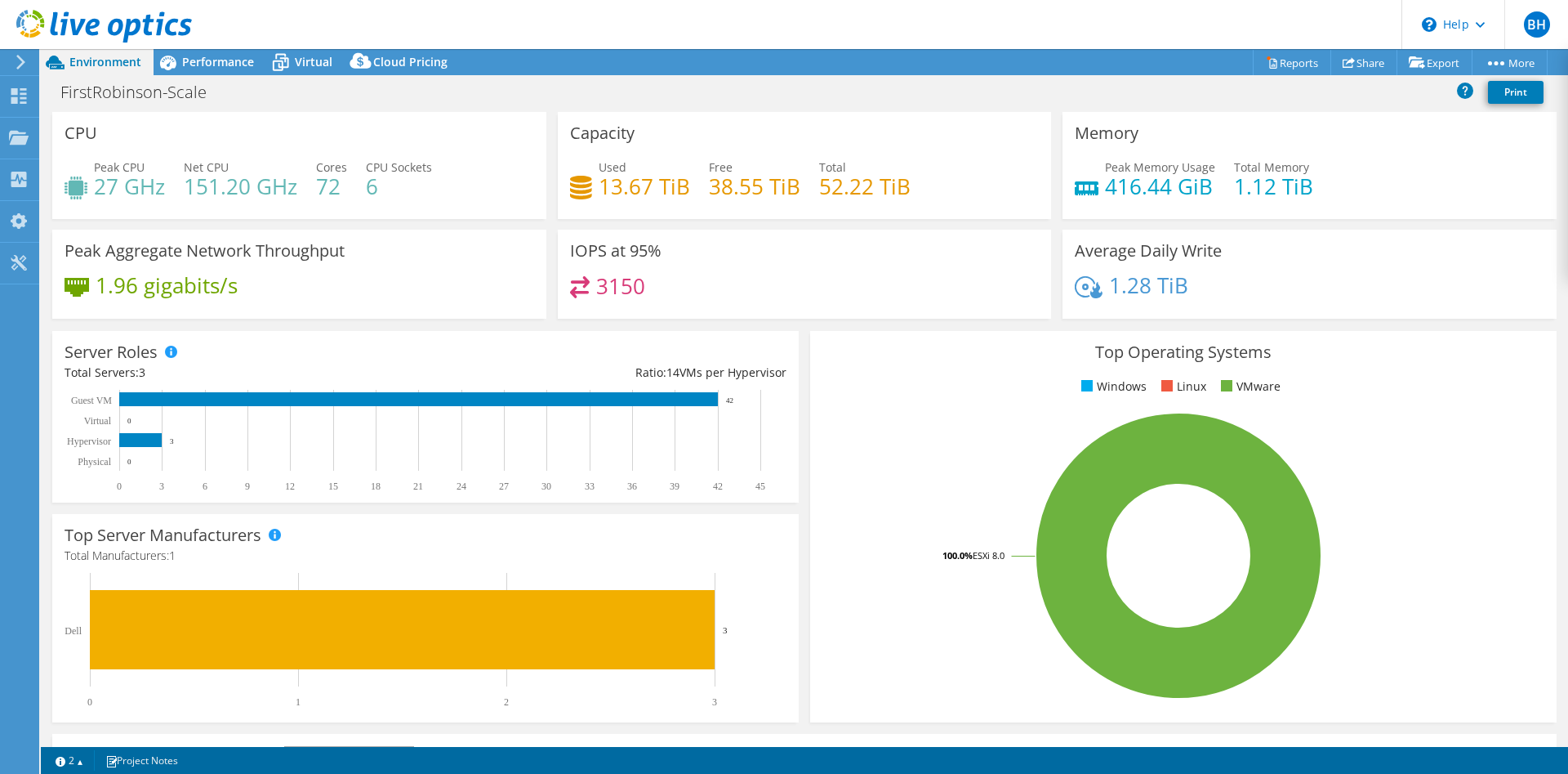
select select "USEast"
select select "USD"
